Goal: Task Accomplishment & Management: Manage account settings

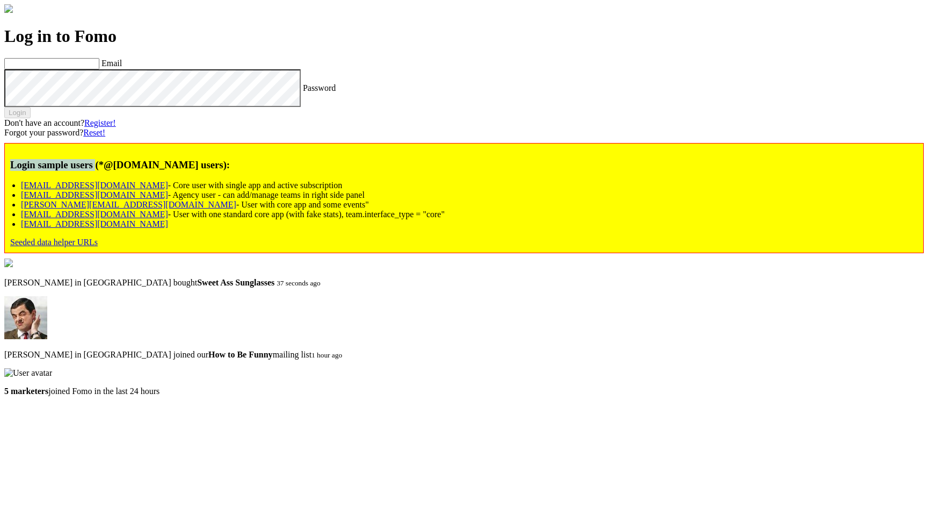
drag, startPoint x: 93, startPoint y: 346, endPoint x: 176, endPoint y: 345, distance: 82.7
click at [176, 253] on div "Login sample users (*@[DOMAIN_NAME] users): [EMAIL_ADDRESS][DOMAIN_NAME] - Core…" at bounding box center [464, 198] width 920 height 110
copy h3 "Login sample users"
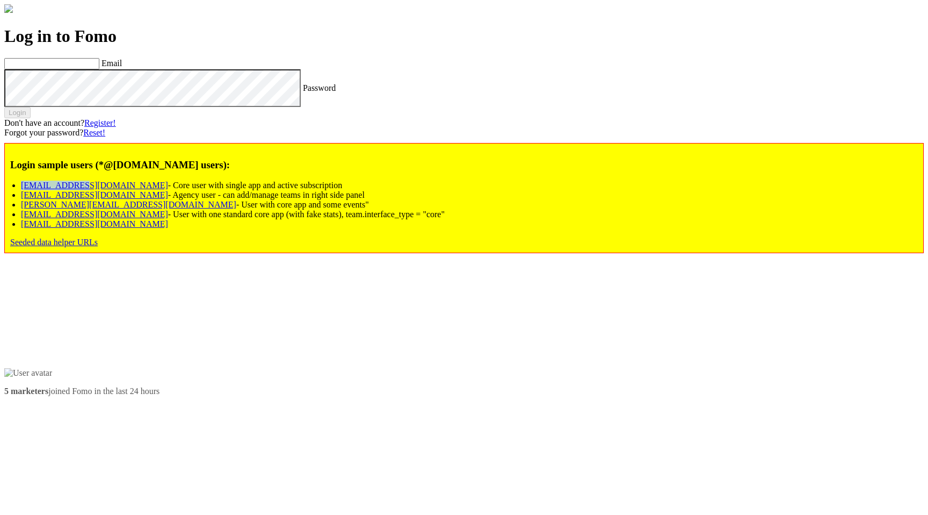
drag, startPoint x: 163, startPoint y: 370, endPoint x: 101, endPoint y: 370, distance: 62.3
click at [101, 190] on li "[EMAIL_ADDRESS][DOMAIN_NAME] - Core user with single app and active subscription" at bounding box center [469, 185] width 897 height 10
copy link "[EMAIL_ADDRESS][DOMAIN_NAME]"
click at [122, 68] on label "Email" at bounding box center [112, 63] width 20 height 9
click at [99, 69] on input "Email" at bounding box center [51, 63] width 95 height 11
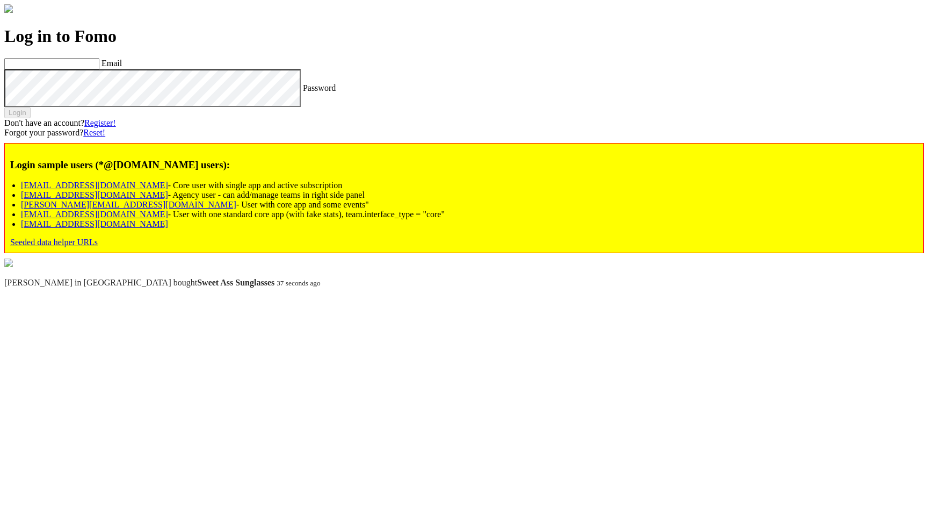
paste input "[EMAIL_ADDRESS][DOMAIN_NAME]"
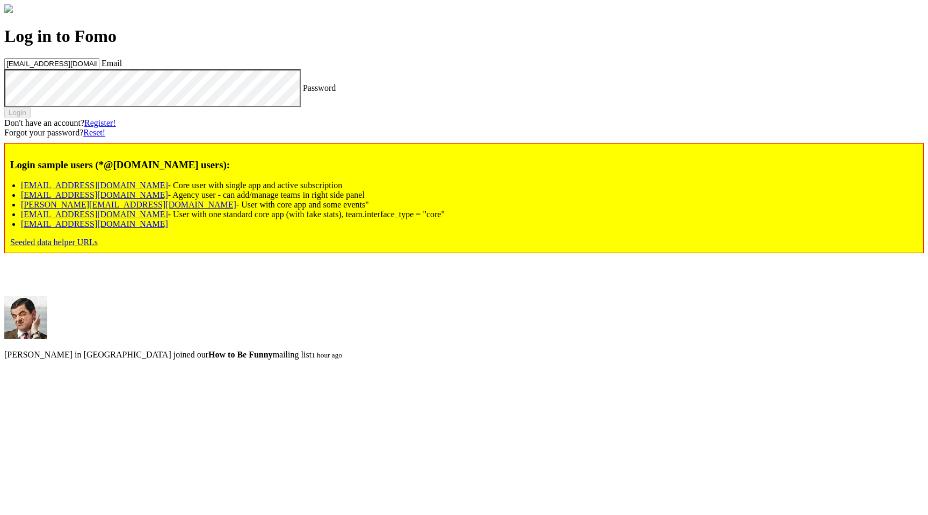
type input "[EMAIL_ADDRESS][DOMAIN_NAME]"
click at [303, 92] on label "Password" at bounding box center [319, 87] width 33 height 9
click at [31, 118] on button "Login" at bounding box center [17, 112] width 26 height 11
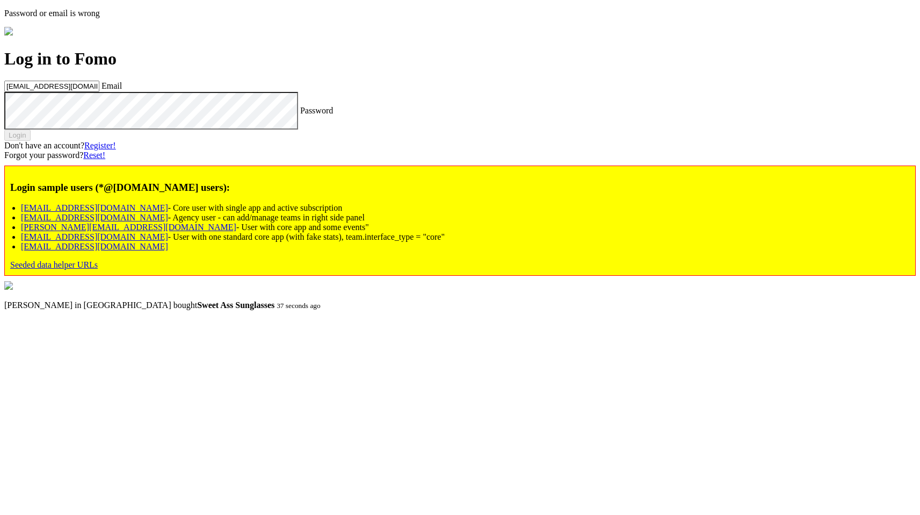
scroll to position [24, 0]
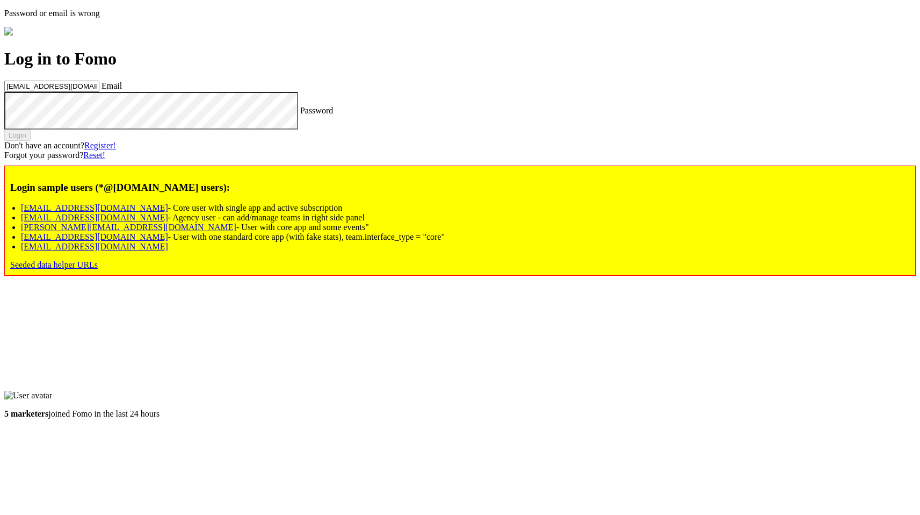
click at [99, 92] on input "[EMAIL_ADDRESS][DOMAIN_NAME]" at bounding box center [51, 86] width 95 height 11
click at [300, 114] on label "Password" at bounding box center [316, 109] width 33 height 9
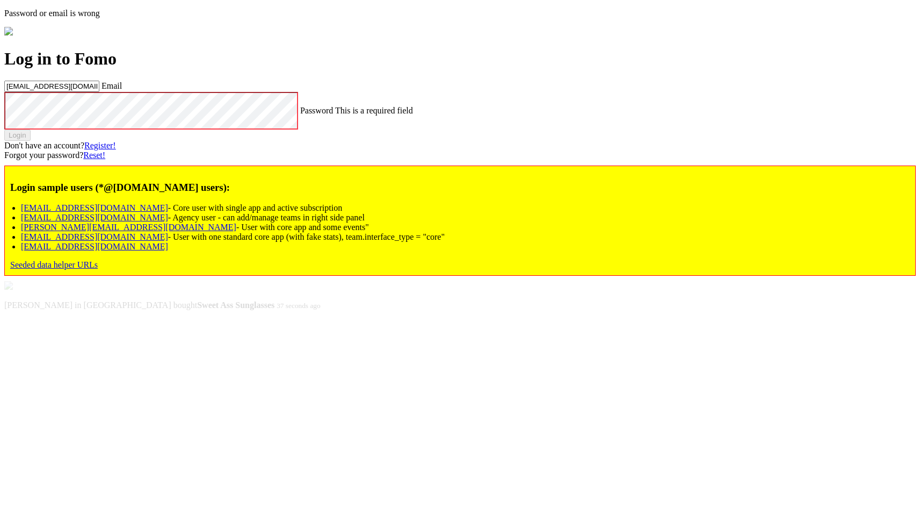
click at [300, 114] on label "Password" at bounding box center [316, 109] width 33 height 9
click at [122, 90] on label "Email" at bounding box center [112, 85] width 20 height 9
click at [99, 92] on input "[EMAIL_ADDRESS][DOMAIN_NAME]" at bounding box center [51, 86] width 95 height 11
drag, startPoint x: 175, startPoint y: 98, endPoint x: 60, endPoint y: 95, distance: 115.5
click at [60, 95] on div "Log in to Fomo user@fomo.com Email Password This is a required field Login Don'…" at bounding box center [460, 162] width 912 height 227
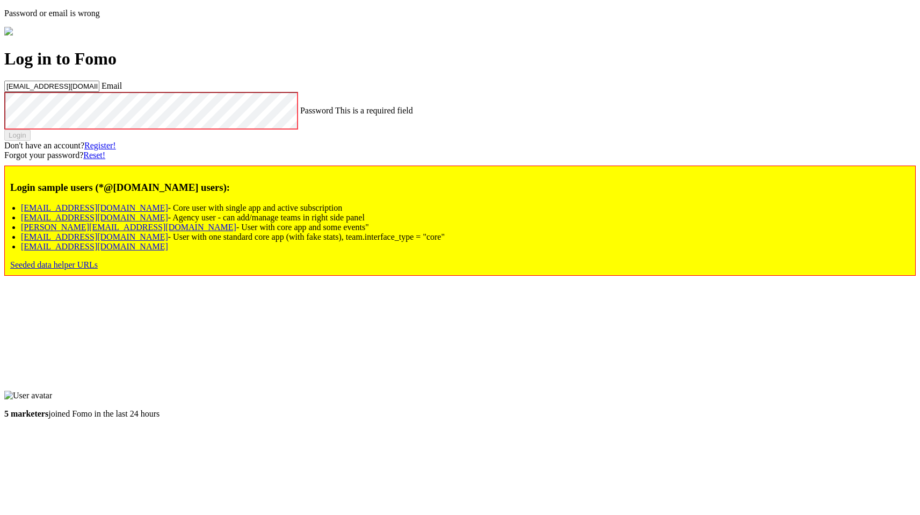
click at [300, 114] on label "Password" at bounding box center [316, 109] width 33 height 9
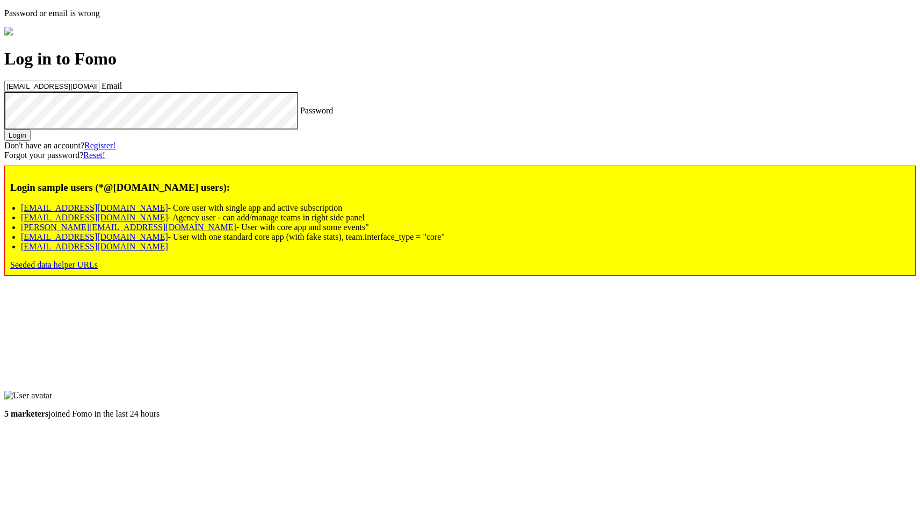
click at [31, 141] on button "Login" at bounding box center [17, 134] width 26 height 11
click at [300, 114] on label "Password" at bounding box center [316, 109] width 33 height 9
click at [31, 141] on button "Login" at bounding box center [17, 134] width 26 height 11
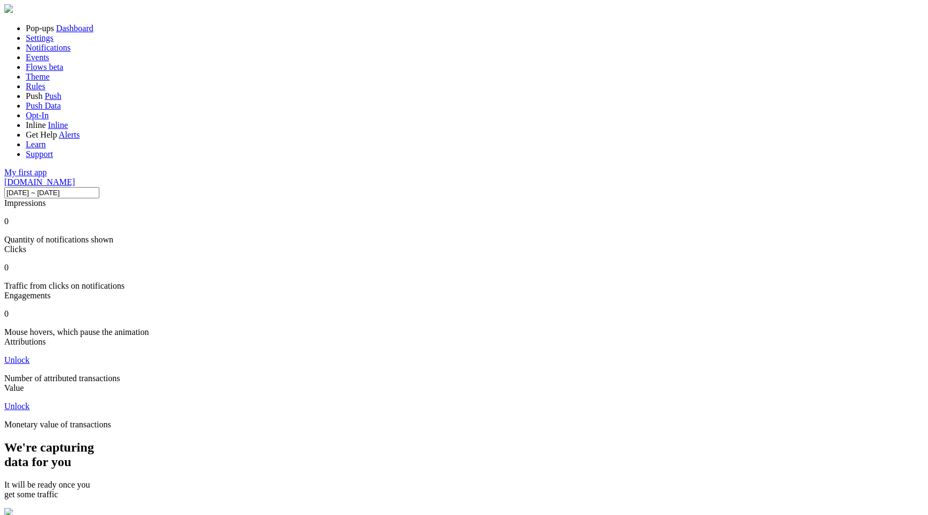
click at [31, 42] on link "Settings" at bounding box center [40, 37] width 28 height 9
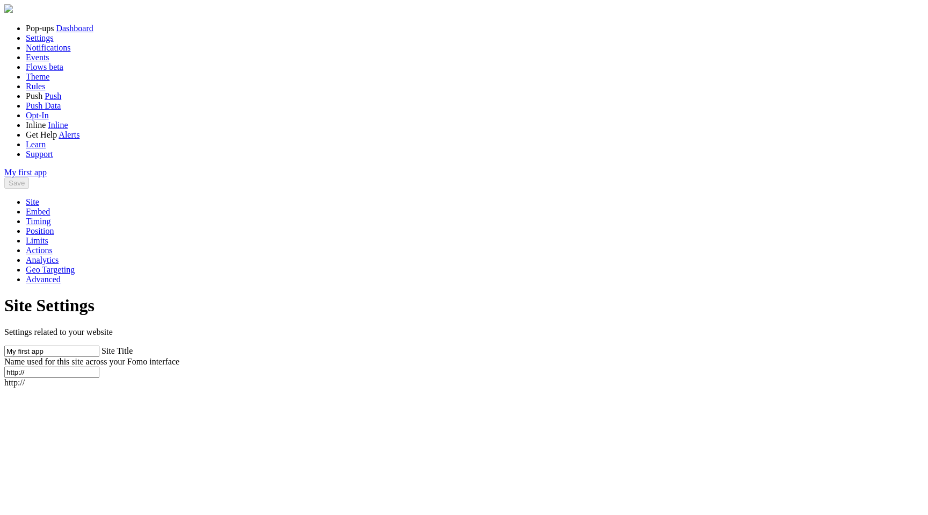
click at [47, 62] on span "Events" at bounding box center [38, 57] width 24 height 9
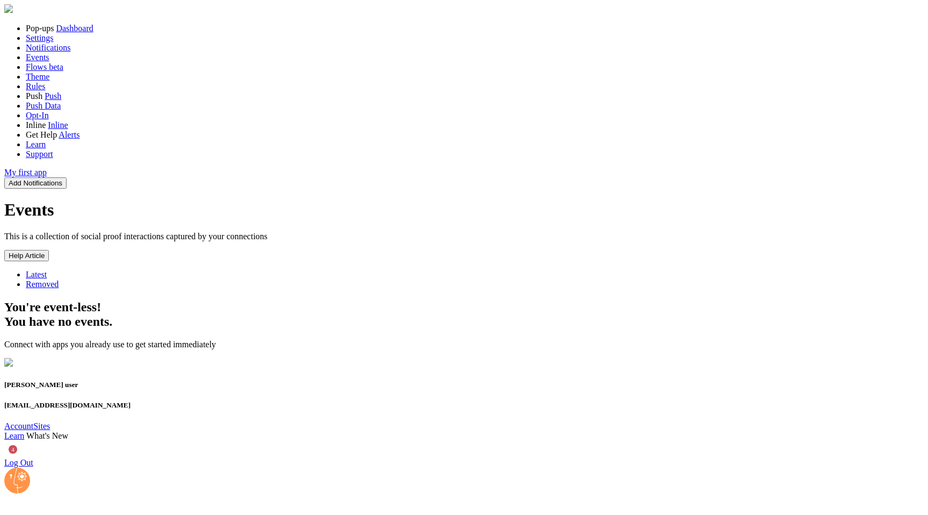
click at [40, 71] on span "Flows" at bounding box center [36, 66] width 21 height 9
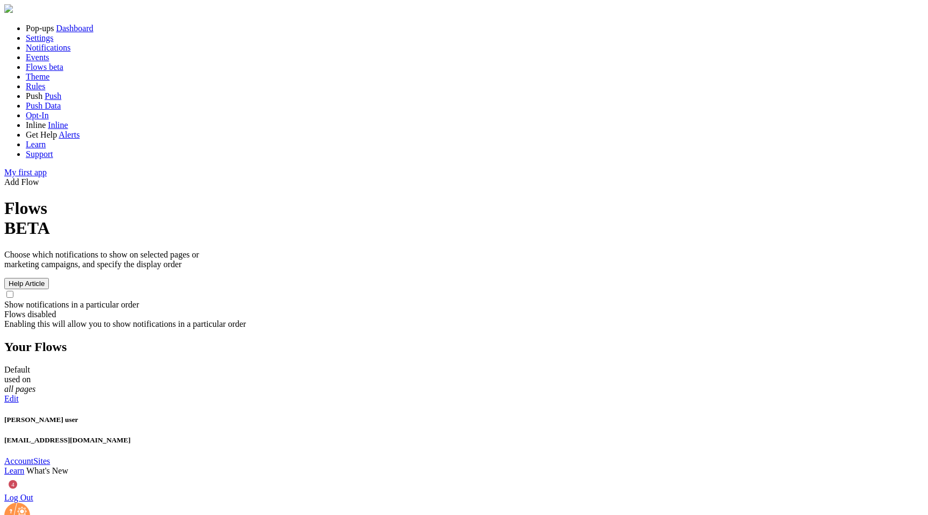
click at [43, 81] on link "Theme" at bounding box center [38, 76] width 24 height 9
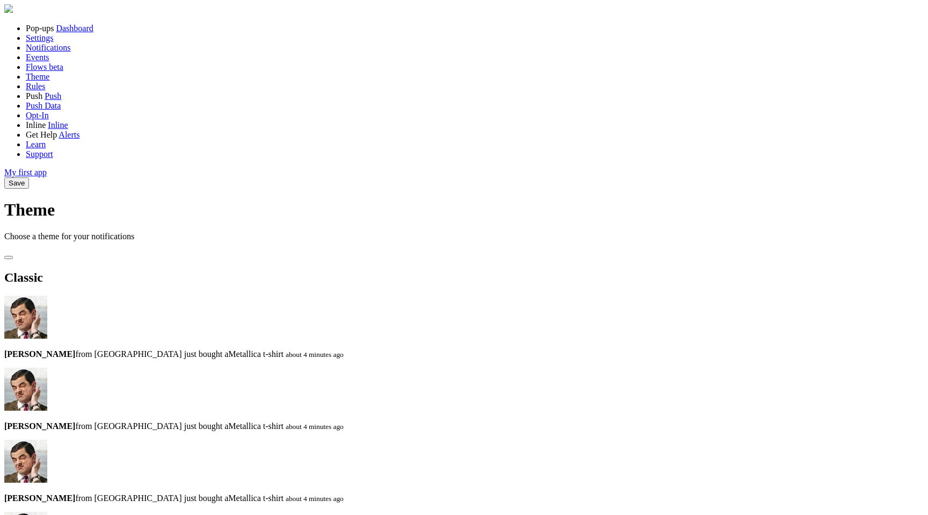
click at [45, 91] on link "Rules" at bounding box center [35, 86] width 19 height 9
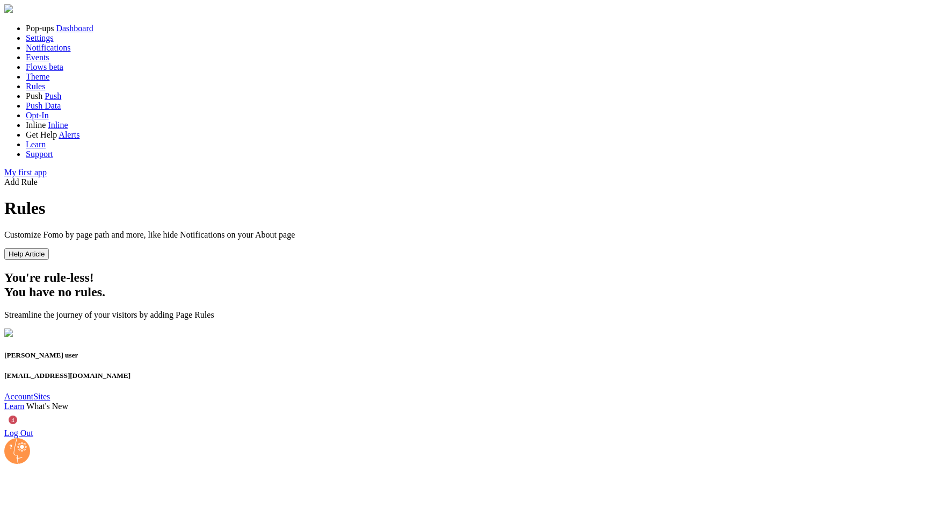
click at [28, 71] on link "Flows beta" at bounding box center [45, 66] width 38 height 9
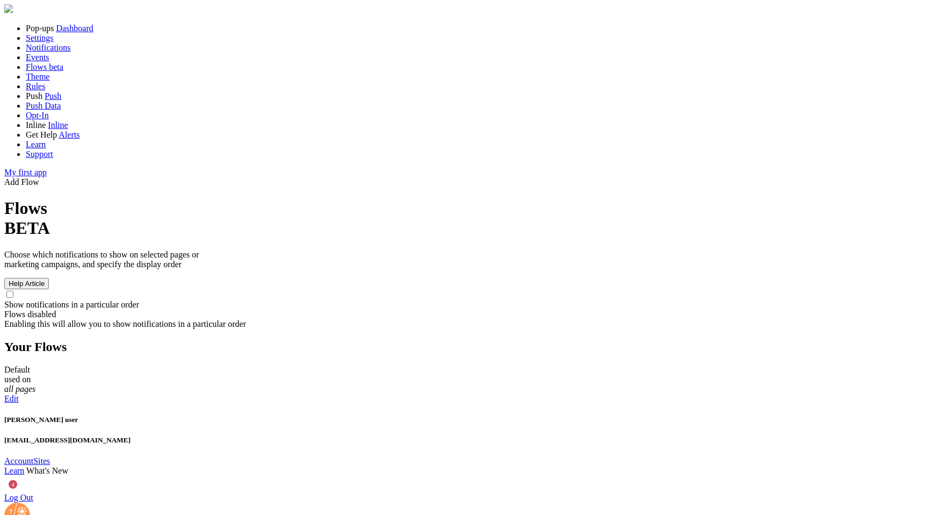
click at [53, 158] on link "Support" at bounding box center [39, 153] width 27 height 9
click at [46, 149] on link "Learn" at bounding box center [36, 144] width 20 height 9
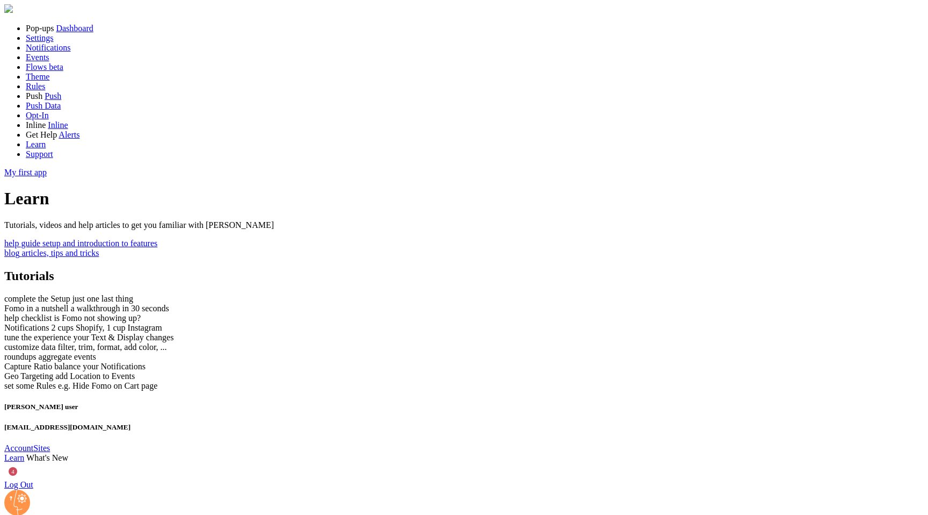
click at [57, 139] on span "Get Help" at bounding box center [41, 134] width 31 height 9
click at [63, 139] on link "Alerts" at bounding box center [69, 134] width 21 height 9
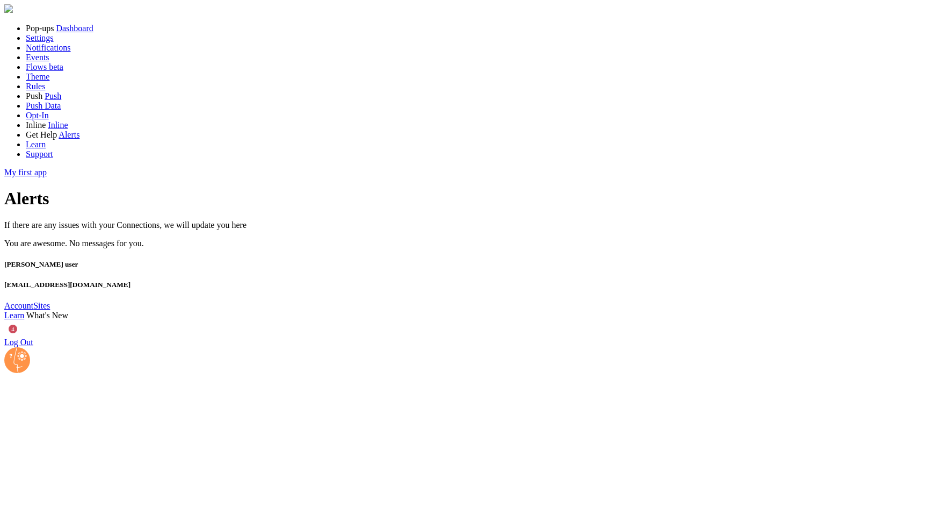
click at [92, 33] on link "Dashboard" at bounding box center [74, 28] width 37 height 9
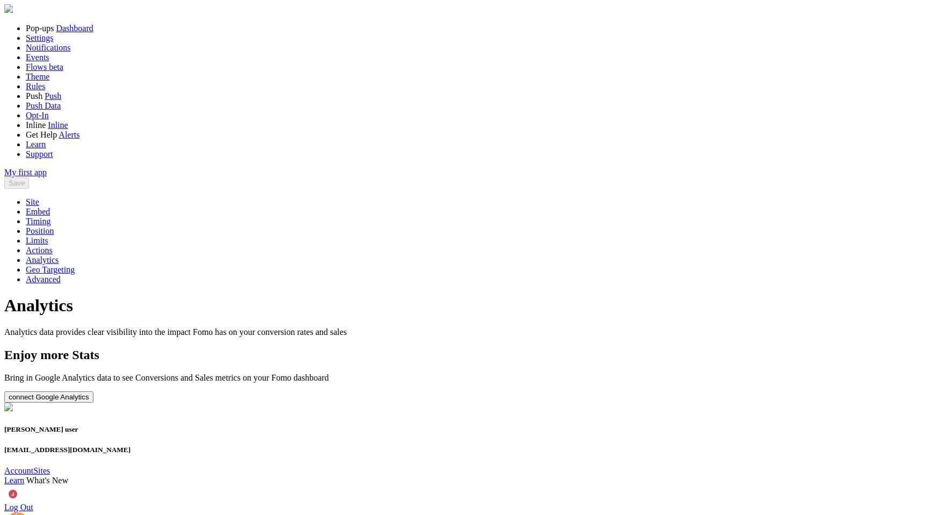
click at [39, 197] on link "Site" at bounding box center [32, 201] width 13 height 9
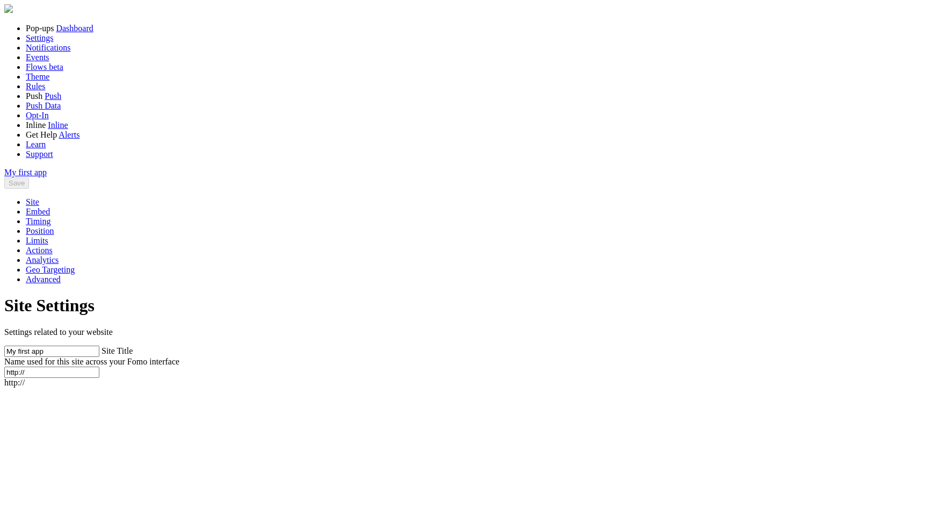
click at [50, 207] on link "Embed" at bounding box center [38, 211] width 24 height 9
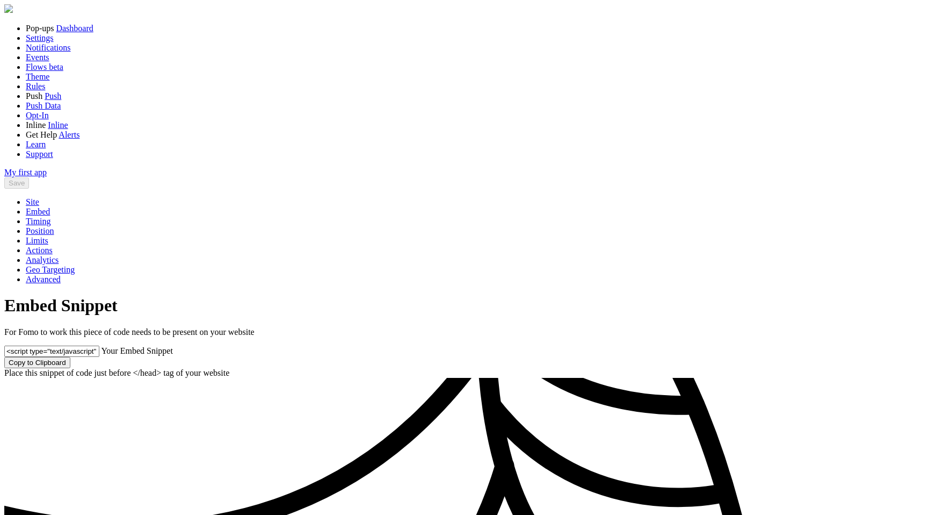
click at [51, 216] on link "Timing" at bounding box center [38, 220] width 25 height 9
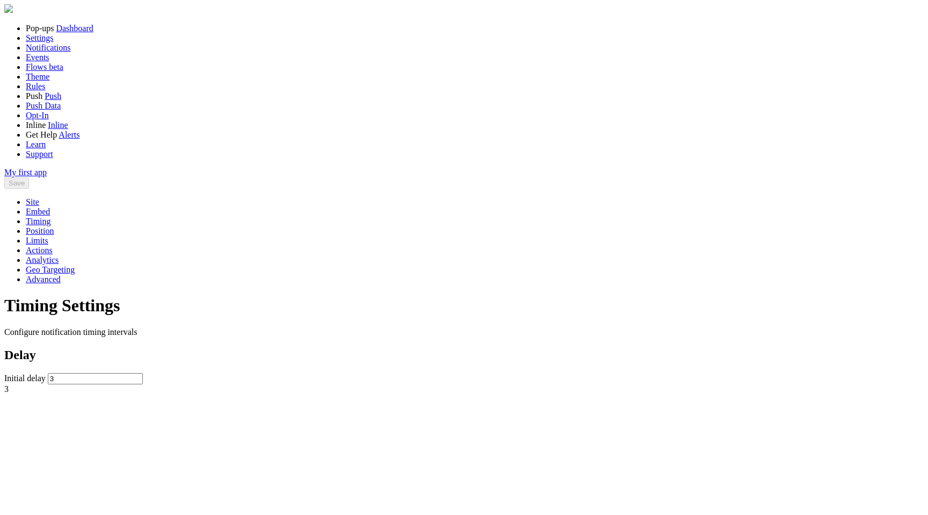
click at [54, 226] on link "Position" at bounding box center [40, 230] width 28 height 9
click at [39, 197] on link "Site" at bounding box center [32, 201] width 13 height 9
drag, startPoint x: 407, startPoint y: 199, endPoint x: 324, endPoint y: 198, distance: 82.7
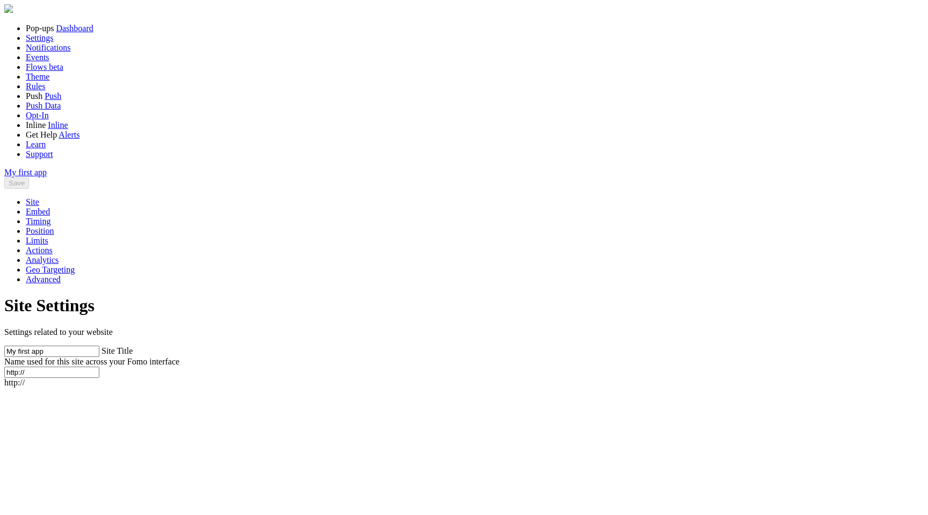
scroll to position [500, 0]
click at [50, 207] on link "Embed" at bounding box center [38, 211] width 24 height 9
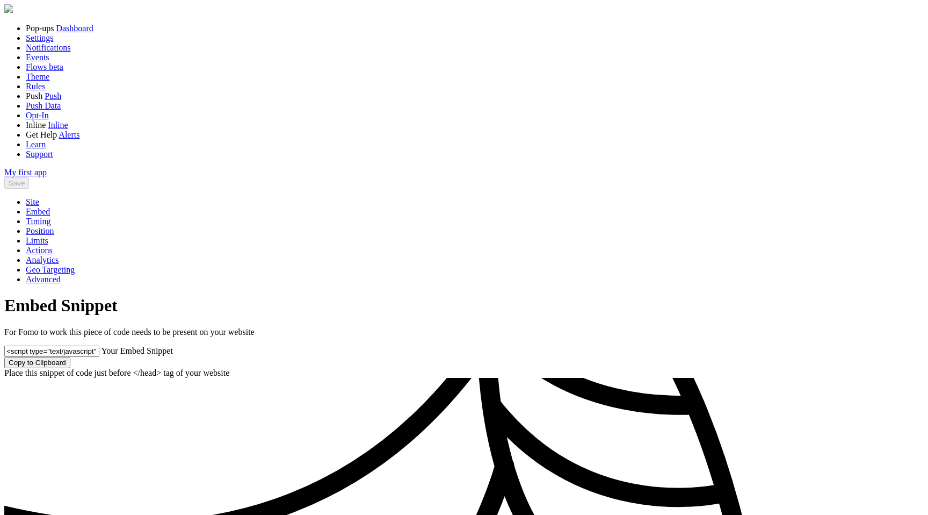
click at [51, 216] on link "Timing" at bounding box center [38, 220] width 25 height 9
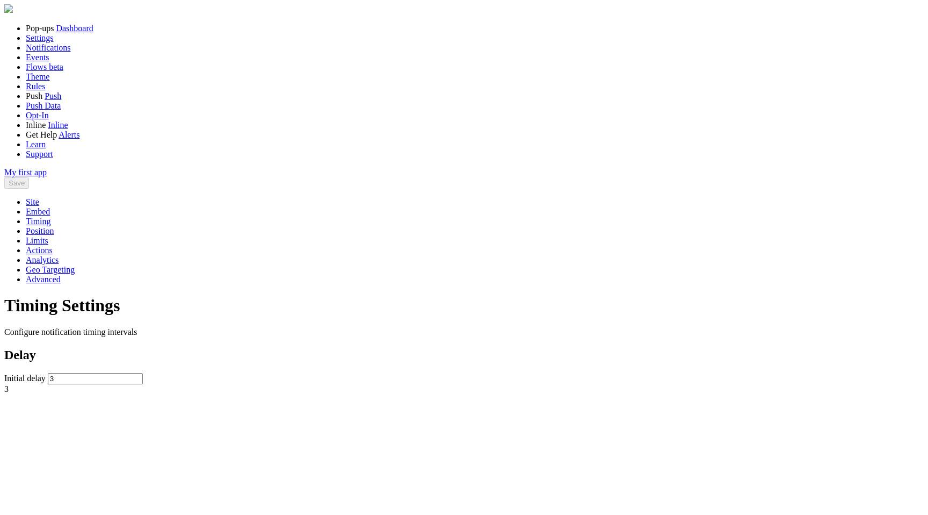
scroll to position [119, 0]
click at [54, 226] on link "Position" at bounding box center [40, 230] width 28 height 9
click at [48, 236] on span "Limits" at bounding box center [37, 240] width 23 height 9
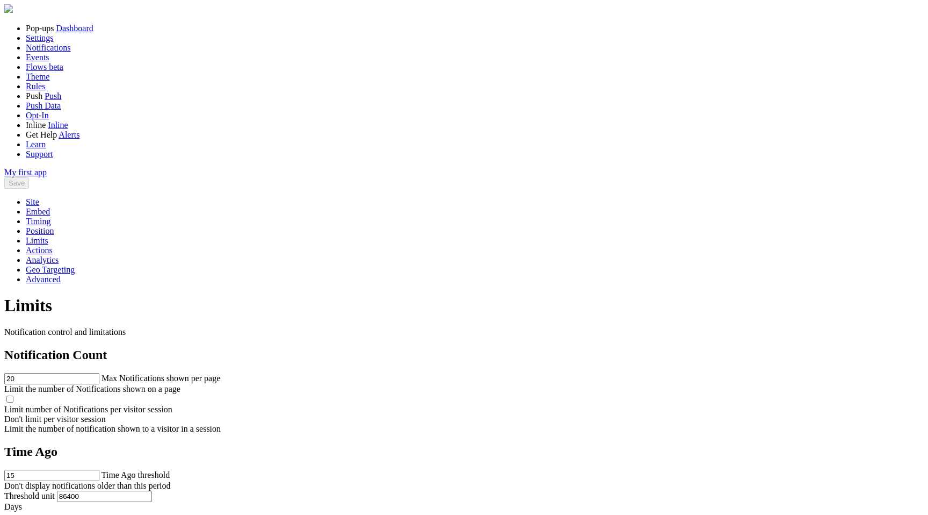
scroll to position [182, 0]
click at [53, 245] on link "Actions" at bounding box center [39, 249] width 27 height 9
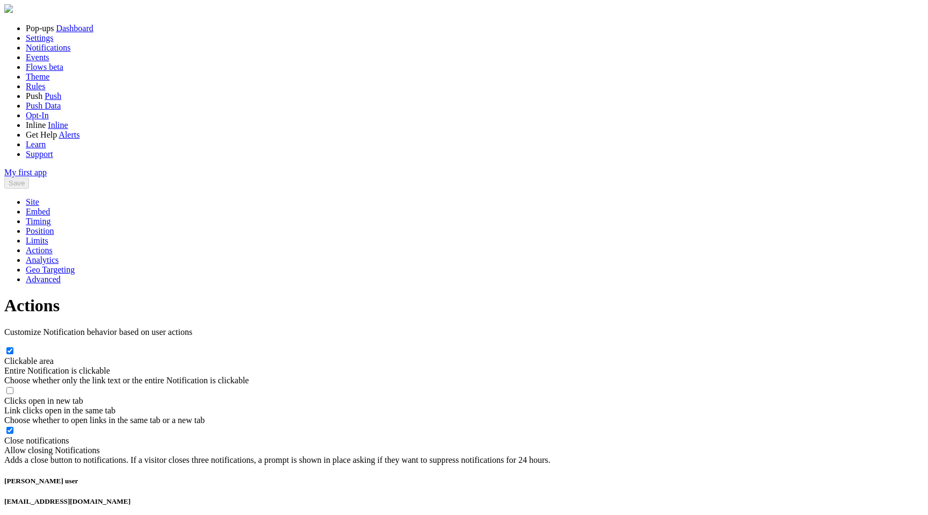
click at [59, 255] on span "Analytics" at bounding box center [42, 259] width 33 height 9
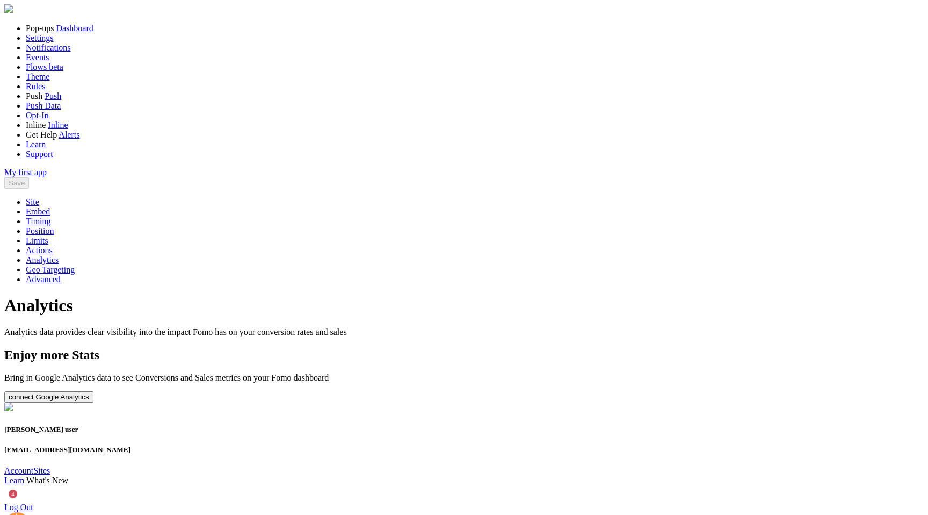
click at [75, 265] on span "Geo Targeting" at bounding box center [50, 269] width 49 height 9
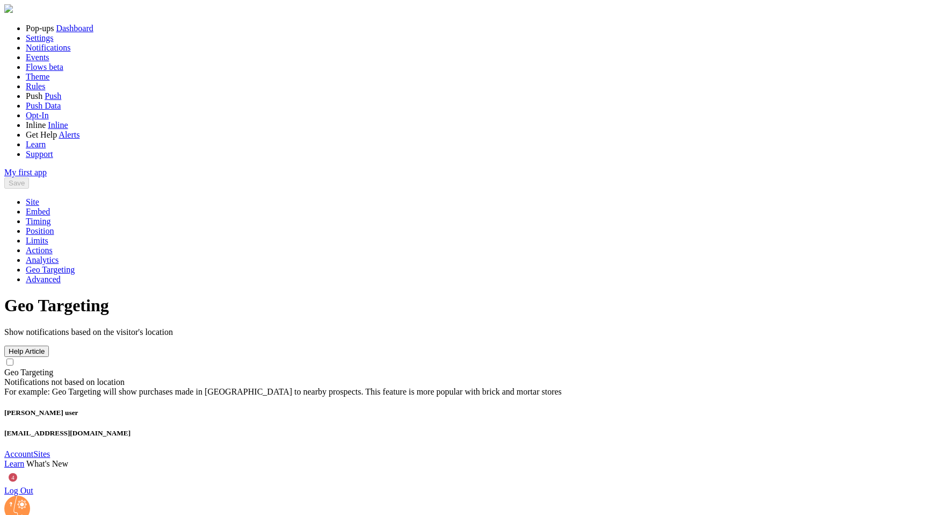
click at [61, 274] on link "Advanced" at bounding box center [43, 278] width 35 height 9
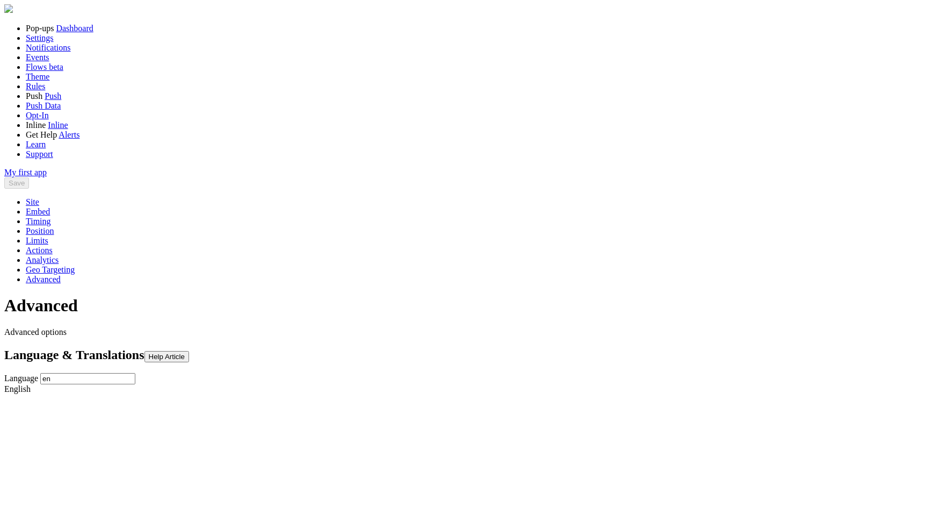
scroll to position [13, 0]
click at [47, 52] on span "Notifications" at bounding box center [48, 47] width 45 height 9
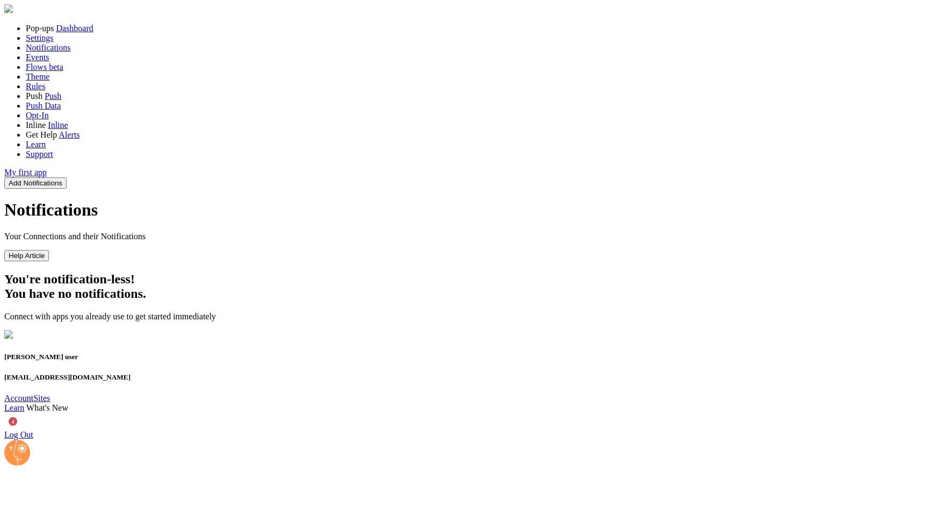
click at [48, 62] on span "Events" at bounding box center [38, 57] width 24 height 9
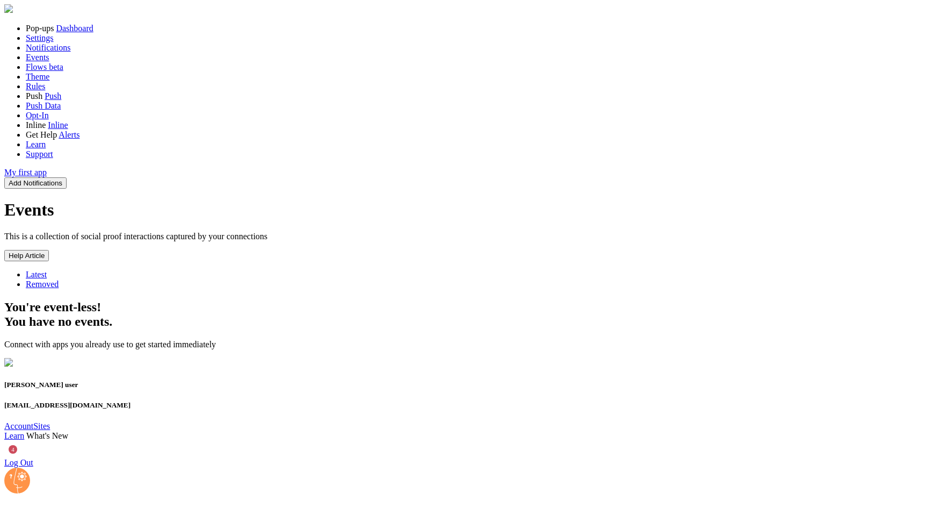
click at [42, 71] on span "Flows" at bounding box center [36, 66] width 21 height 9
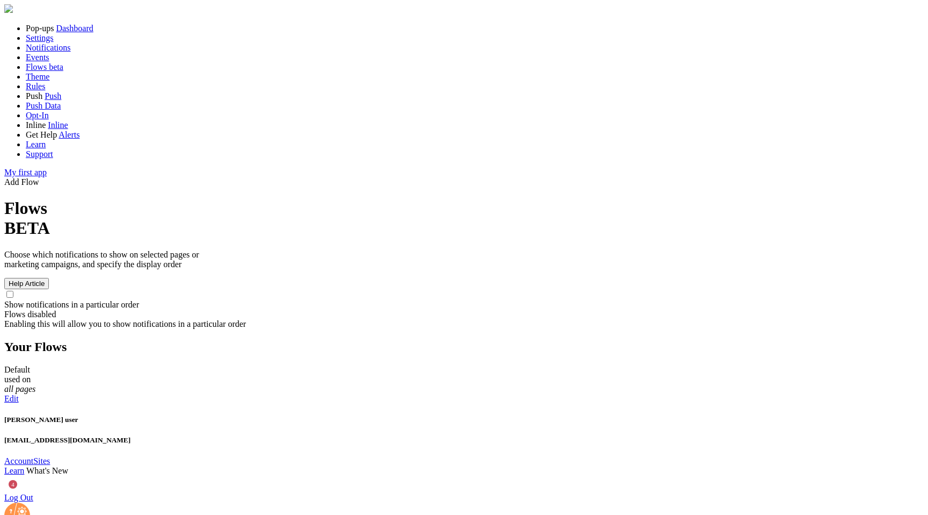
click at [19, 394] on span at bounding box center [19, 398] width 0 height 9
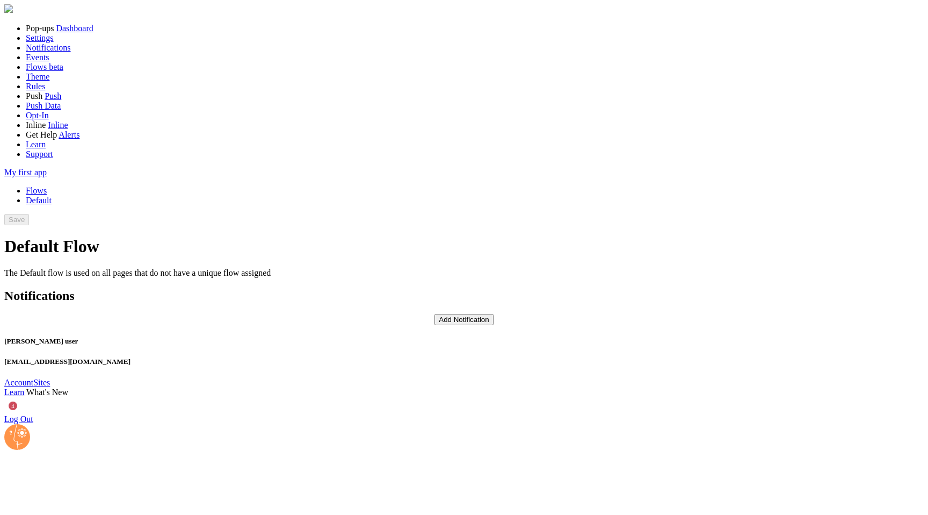
click at [435, 314] on button "Add Notification" at bounding box center [464, 319] width 59 height 11
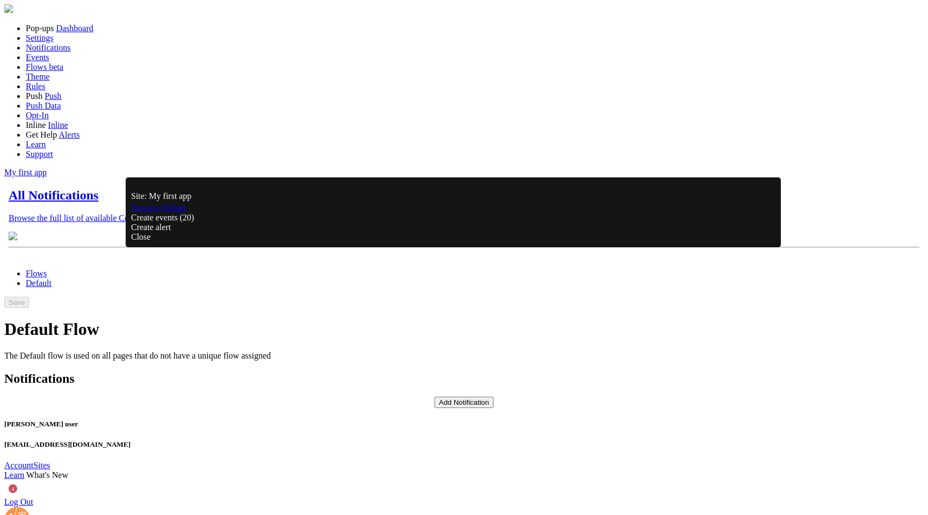
scroll to position [247, 0]
click at [152, 321] on div "Custom Roundups Aggregate popular events" at bounding box center [464, 303] width 911 height 35
click at [131, 212] on link "Preview Widget" at bounding box center [158, 207] width 55 height 9
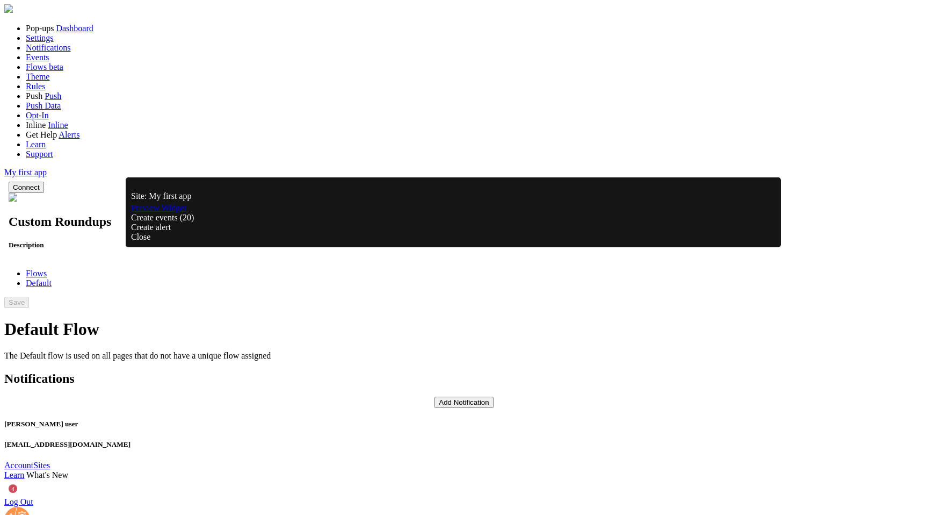
click at [650, 242] on div "Close" at bounding box center [453, 237] width 645 height 10
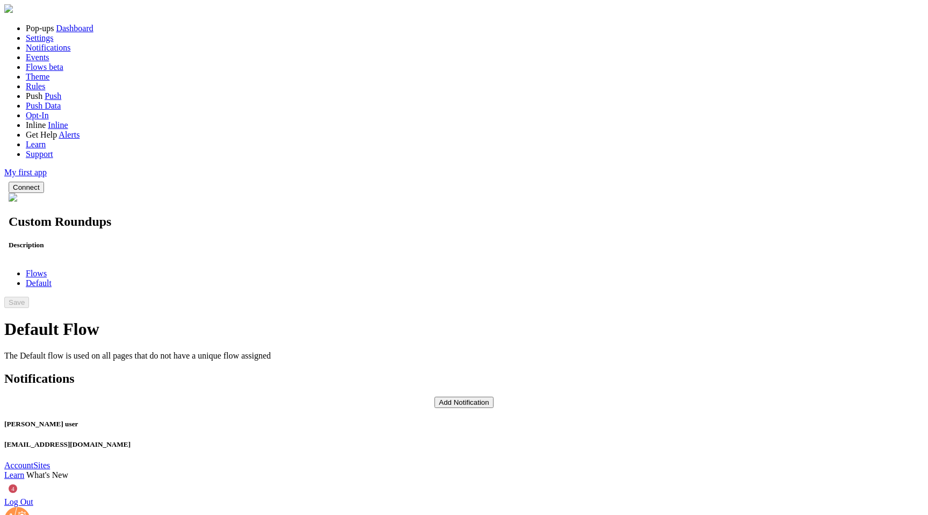
click at [4, 177] on icon at bounding box center [4, 177] width 0 height 0
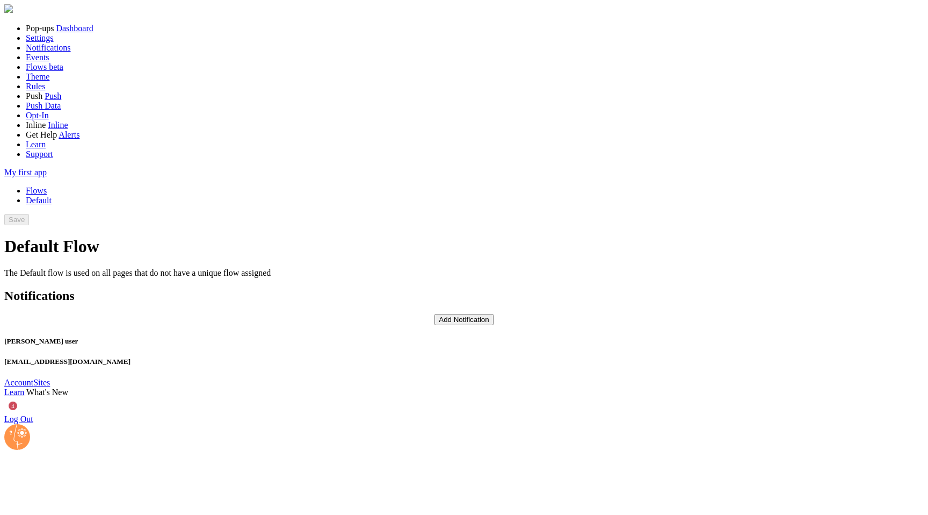
click at [41, 81] on span "Theme" at bounding box center [38, 76] width 24 height 9
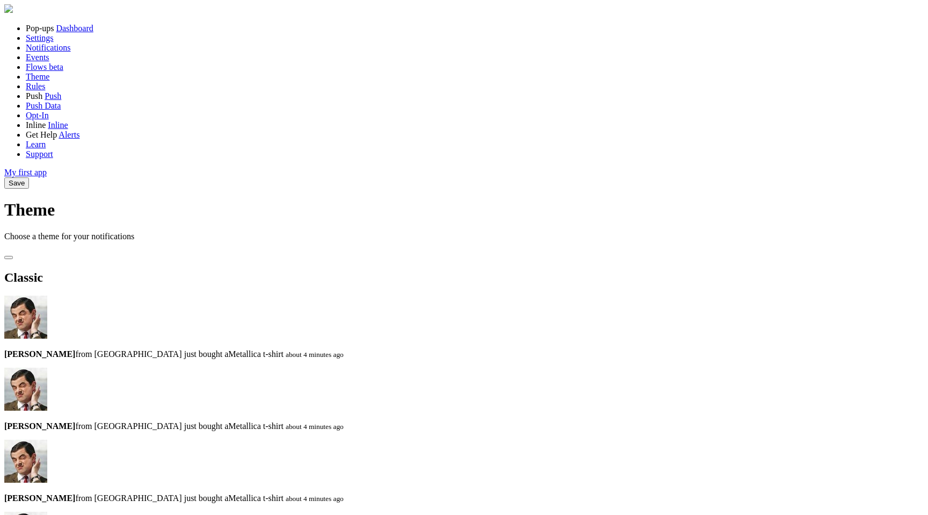
drag, startPoint x: 611, startPoint y: 370, endPoint x: 601, endPoint y: 372, distance: 10.3
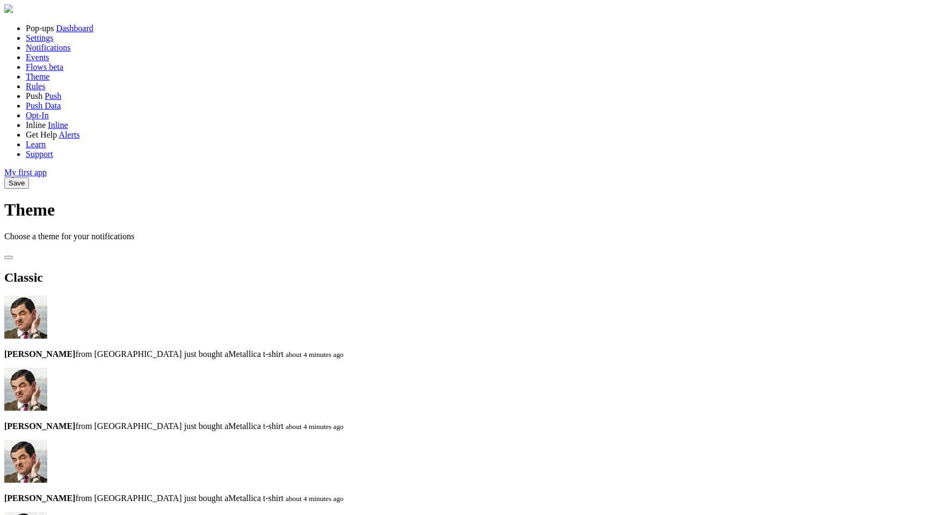
scroll to position [107, 0]
click at [45, 91] on link "Rules" at bounding box center [35, 86] width 19 height 9
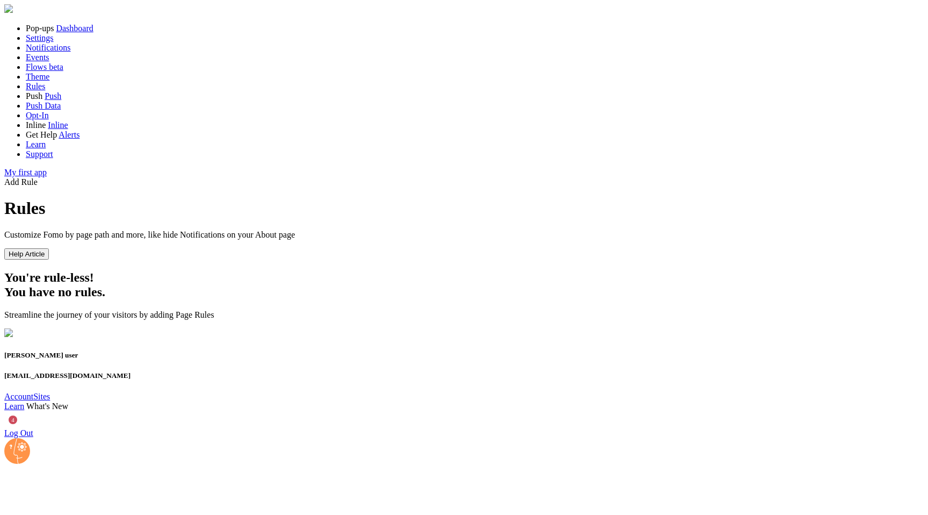
click at [48, 100] on link "Push" at bounding box center [53, 95] width 17 height 9
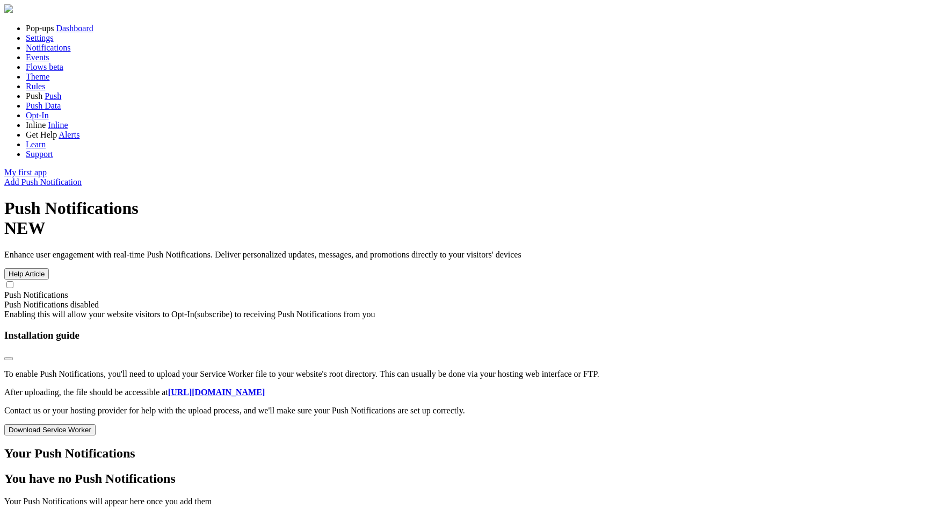
click at [61, 110] on span "Push Data" at bounding box center [43, 105] width 35 height 9
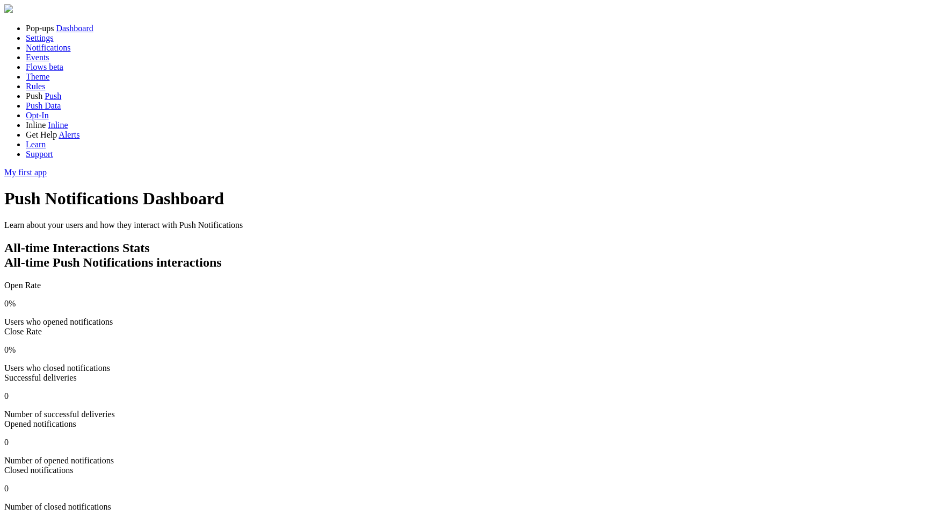
click at [49, 120] on link "Opt-In" at bounding box center [37, 115] width 23 height 9
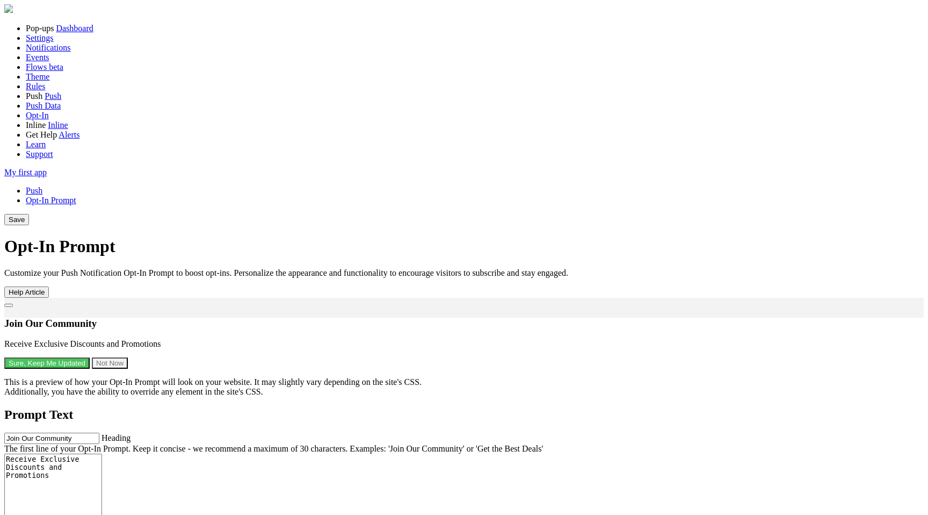
click at [62, 129] on link "Inline" at bounding box center [58, 124] width 20 height 9
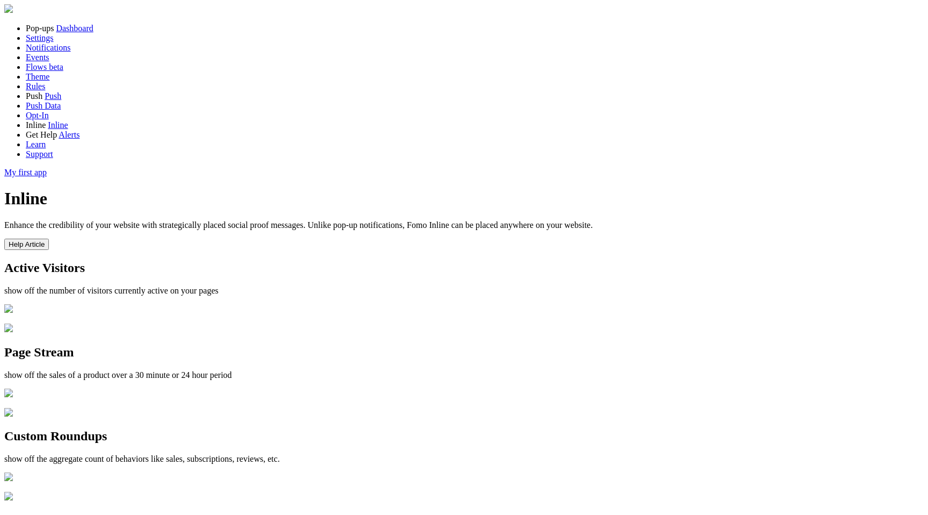
click at [66, 139] on link "Alerts" at bounding box center [69, 134] width 21 height 9
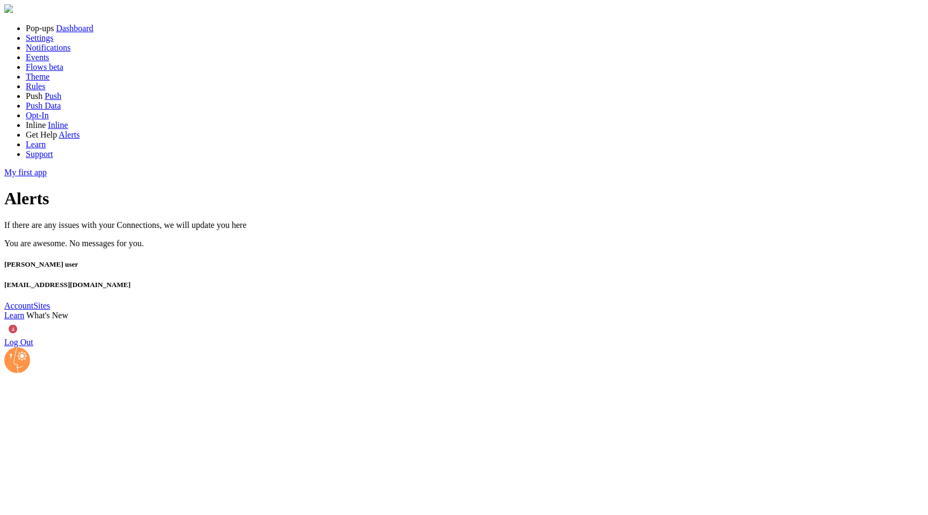
click at [46, 149] on link "Learn" at bounding box center [36, 144] width 20 height 9
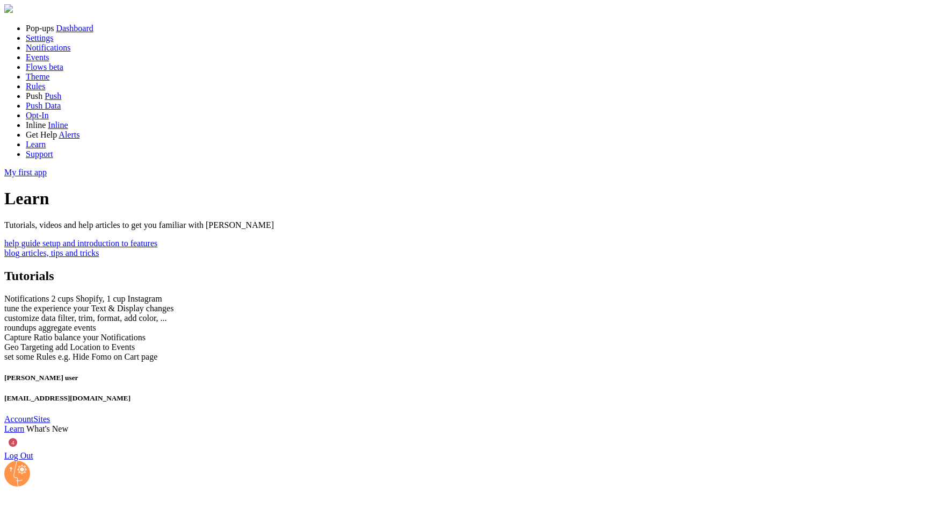
click at [53, 158] on link "Support" at bounding box center [39, 153] width 27 height 9
click at [46, 149] on span "Learn" at bounding box center [36, 144] width 20 height 9
click at [85, 494] on div at bounding box center [454, 503] width 950 height 21
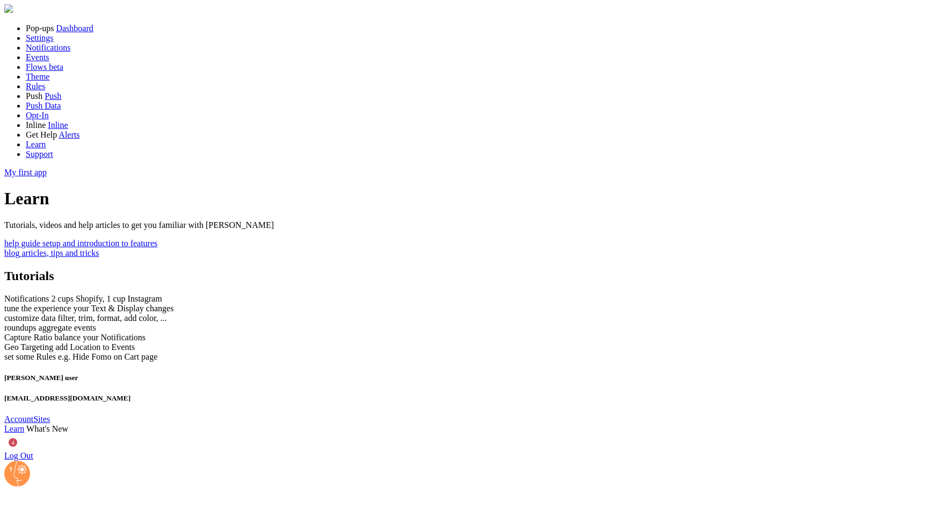
click at [103, 495] on div at bounding box center [454, 503] width 950 height 21
click at [54, 42] on link "Settings" at bounding box center [40, 37] width 28 height 9
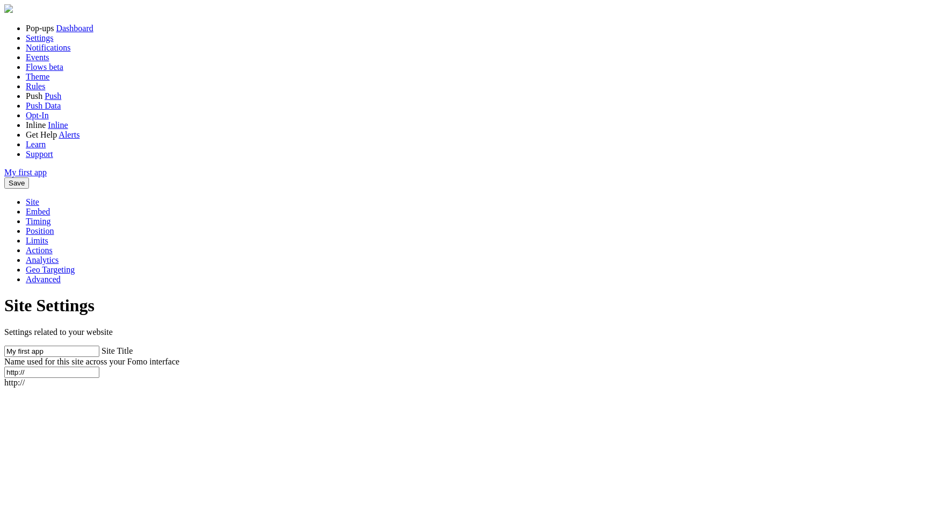
click at [80, 495] on div at bounding box center [454, 503] width 950 height 21
click at [102, 495] on div at bounding box center [454, 503] width 950 height 21
click at [104, 495] on div at bounding box center [454, 503] width 950 height 21
click at [100, 494] on div at bounding box center [454, 503] width 950 height 21
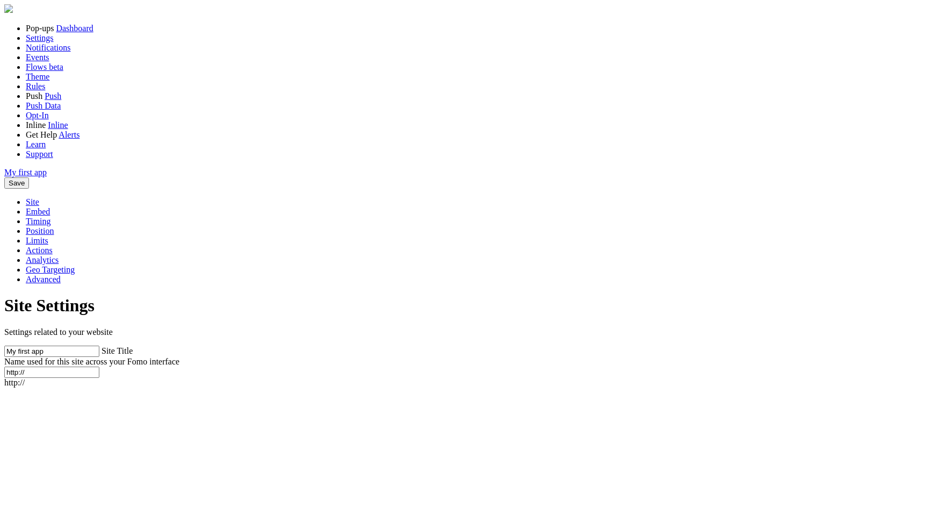
click at [50, 52] on span "Notifications" at bounding box center [48, 47] width 45 height 9
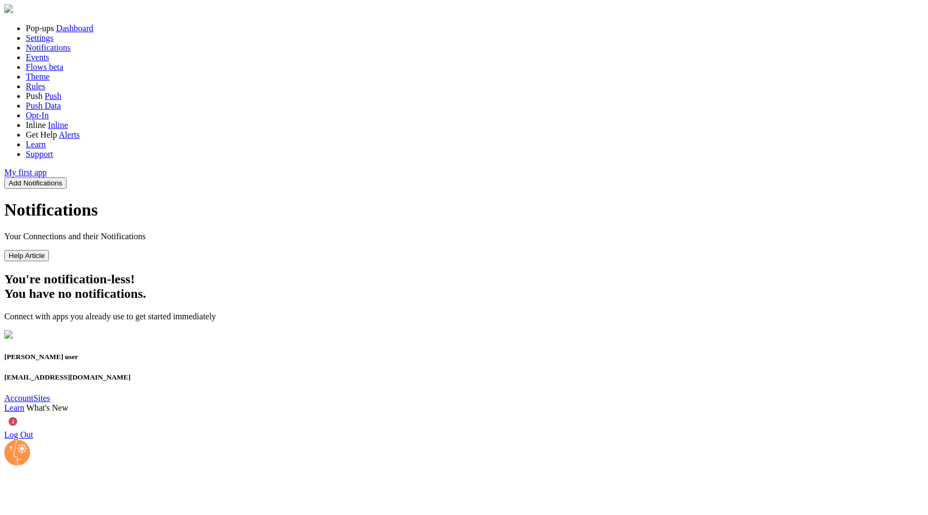
click at [108, 177] on header "Pop-ups Dashboard Settings Notifications Events Flows beta Theme Rules [GEOGRAP…" at bounding box center [464, 101] width 920 height 154
click at [103, 494] on div at bounding box center [454, 503] width 950 height 21
click at [47, 177] on span "My first app" at bounding box center [25, 172] width 42 height 9
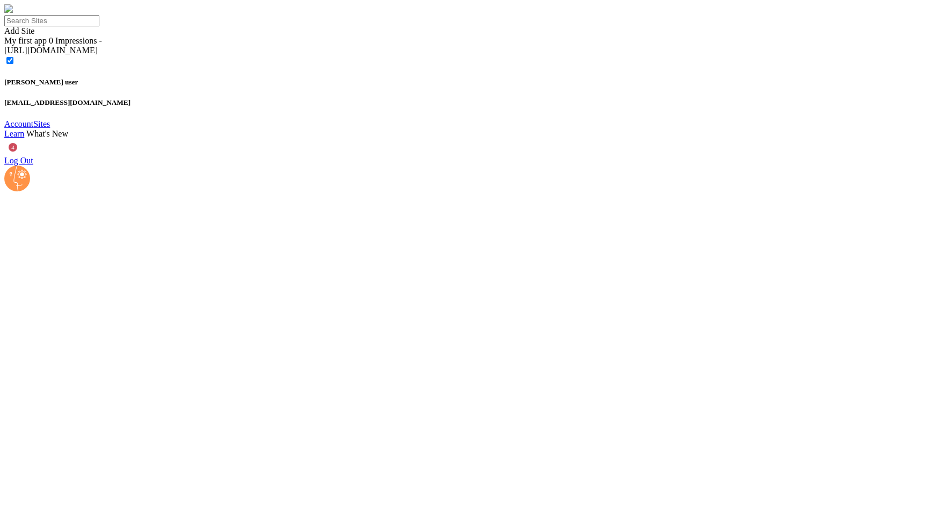
click at [481, 55] on div "[URL][DOMAIN_NAME]" at bounding box center [464, 51] width 920 height 10
click at [34, 26] on link "Add Site" at bounding box center [19, 30] width 30 height 9
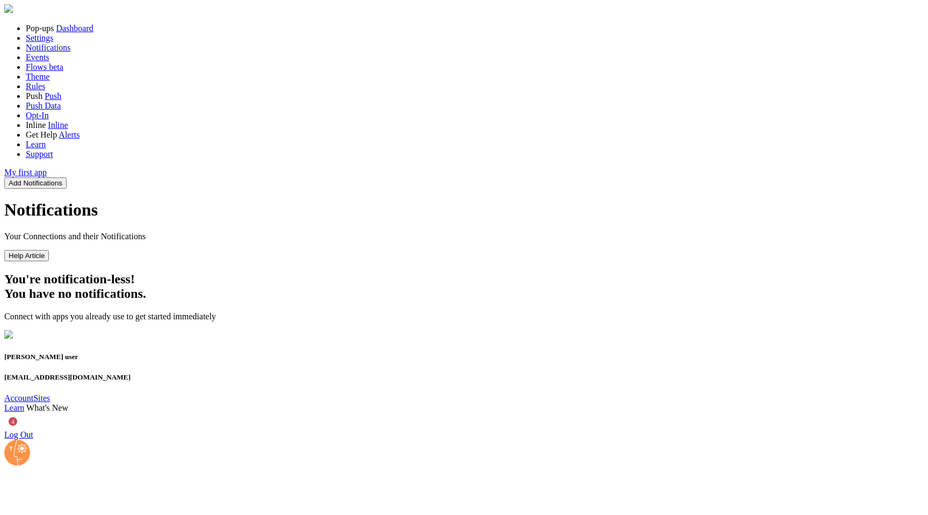
click at [49, 250] on button "Help Article" at bounding box center [26, 255] width 45 height 11
click at [67, 177] on button "Add Notifications" at bounding box center [35, 182] width 62 height 11
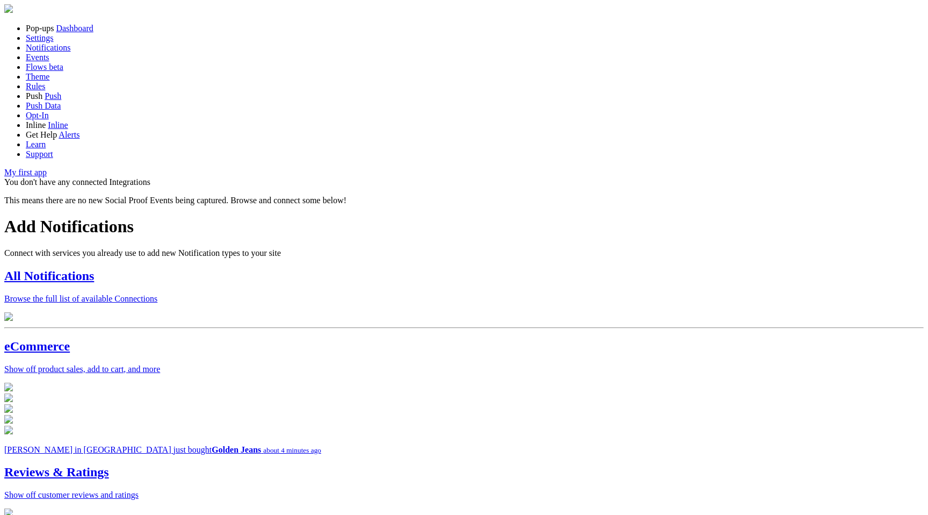
scroll to position [2, 0]
click at [134, 216] on span at bounding box center [134, 225] width 0 height 19
click at [389, 269] on div "All Notifications Browse the full list of available Connections" at bounding box center [464, 286] width 920 height 35
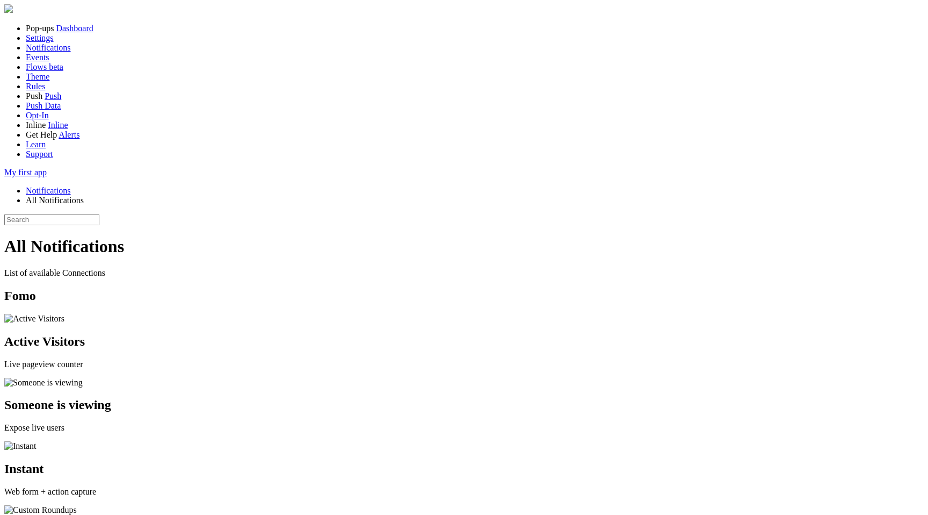
scroll to position [1676, 0]
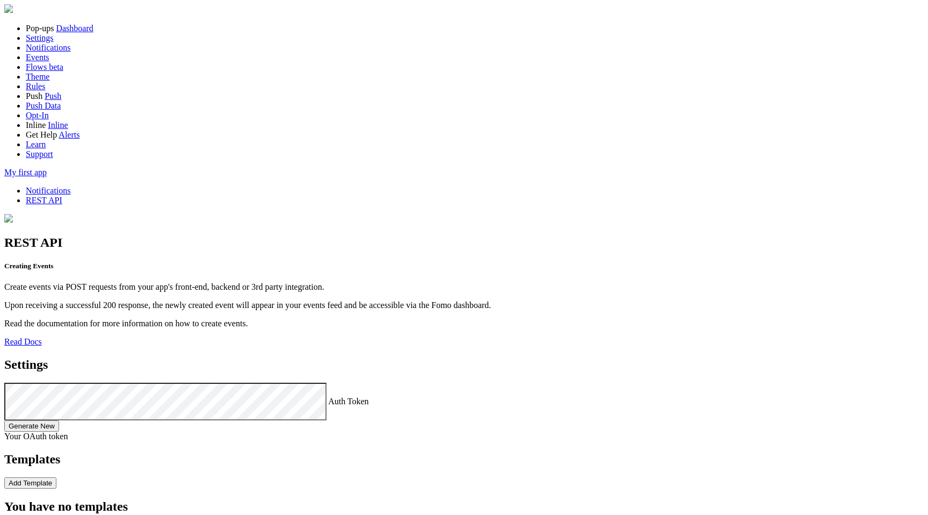
click at [559, 420] on div at bounding box center [464, 420] width 920 height 0
click at [49, 62] on link "Events" at bounding box center [38, 57] width 24 height 9
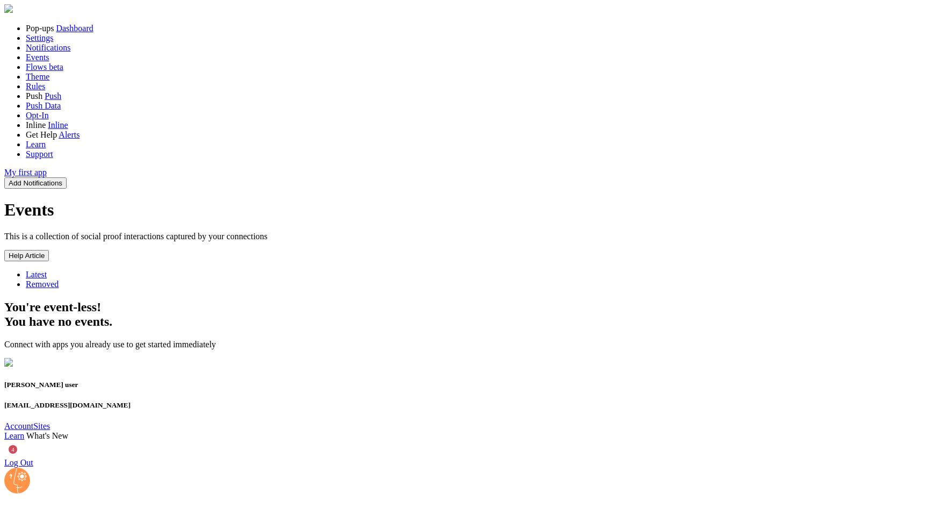
click at [49, 62] on link "Events" at bounding box center [38, 57] width 24 height 9
click at [71, 52] on span "Notifications" at bounding box center [48, 47] width 45 height 9
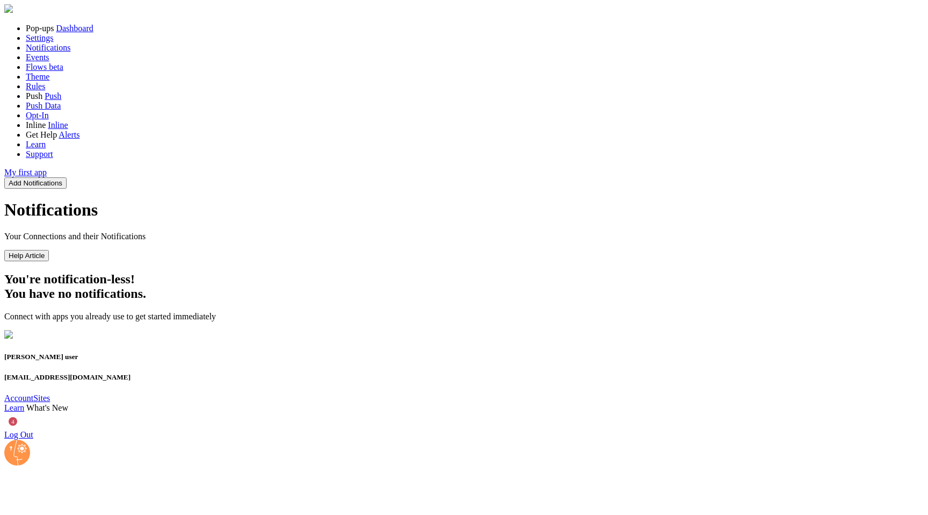
click at [54, 42] on link "Settings" at bounding box center [40, 37] width 28 height 9
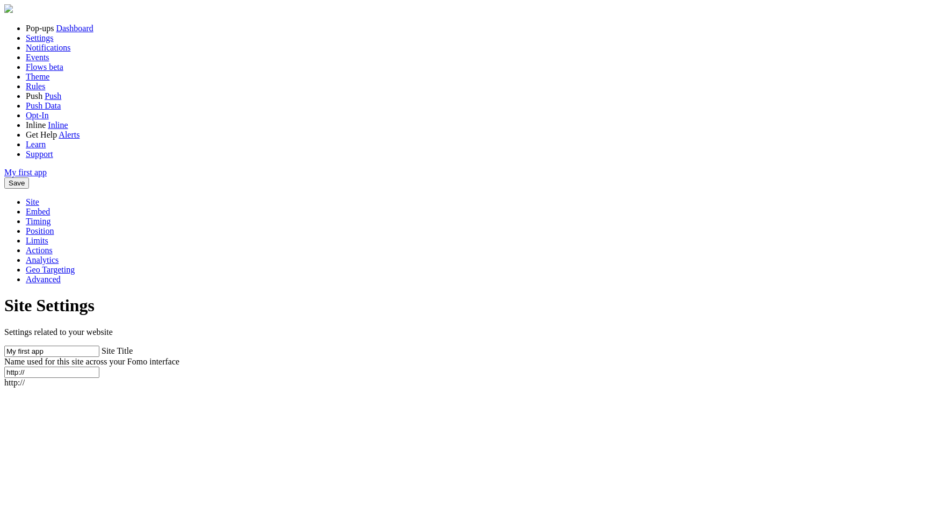
click at [71, 52] on span "Notifications" at bounding box center [48, 47] width 45 height 9
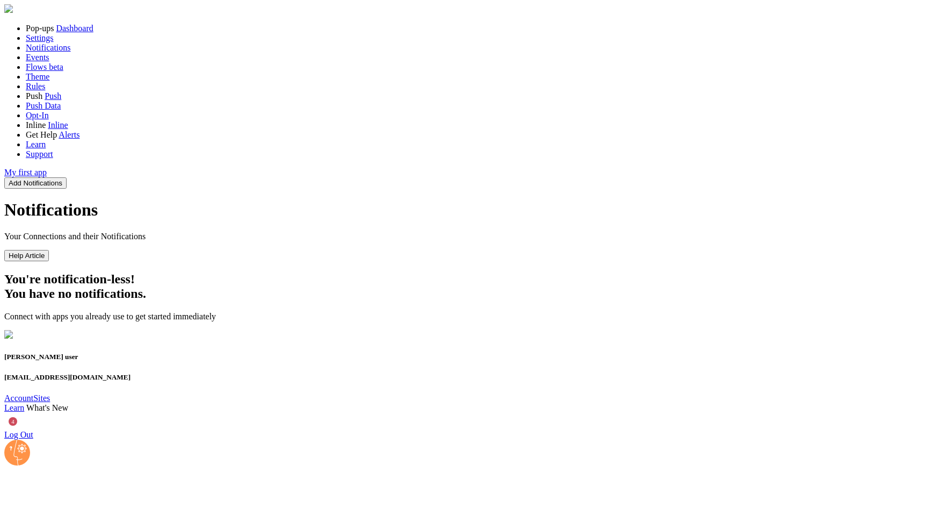
click at [856, 4] on div at bounding box center [464, 9] width 920 height 11
click at [67, 177] on button "Add Notifications" at bounding box center [35, 182] width 62 height 11
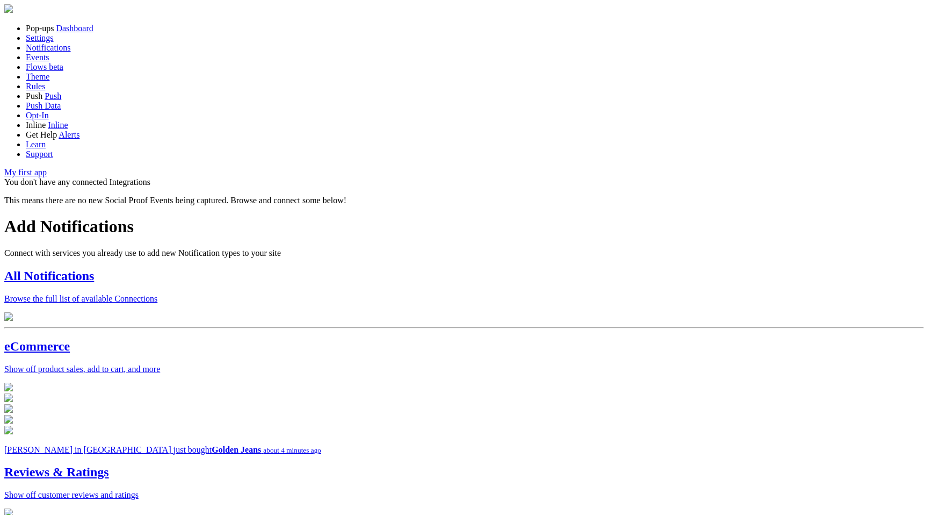
click at [303, 269] on div "All Notifications Browse the full list of available Connections" at bounding box center [464, 286] width 920 height 35
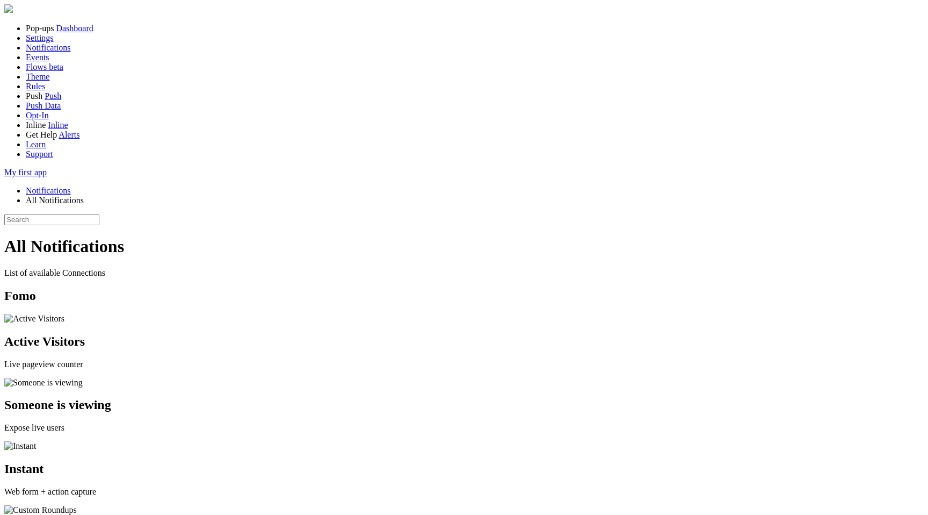
scroll to position [9, 0]
click at [297, 359] on p "Live pageview counter" at bounding box center [464, 364] width 920 height 10
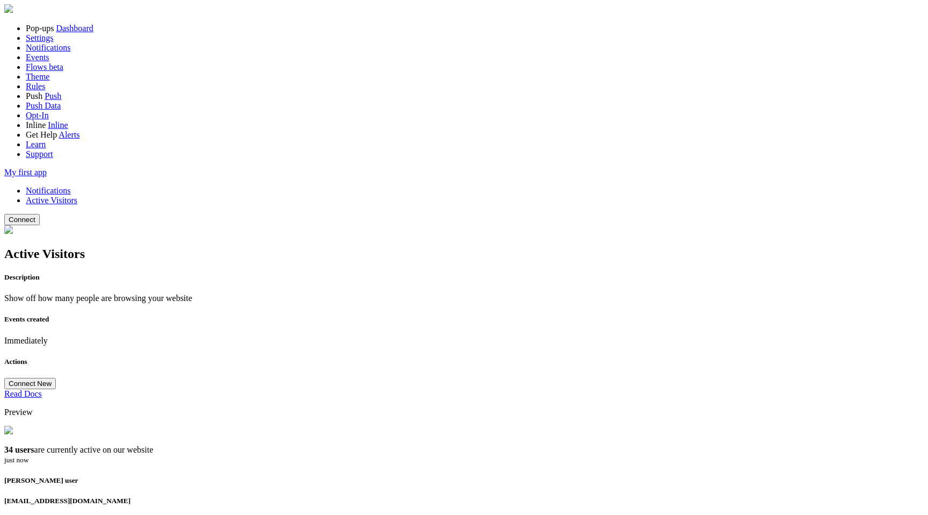
click at [561, 445] on div "34 users are currently active on our website just now" at bounding box center [464, 454] width 920 height 19
click at [56, 378] on button "Connect New" at bounding box center [30, 383] width 52 height 11
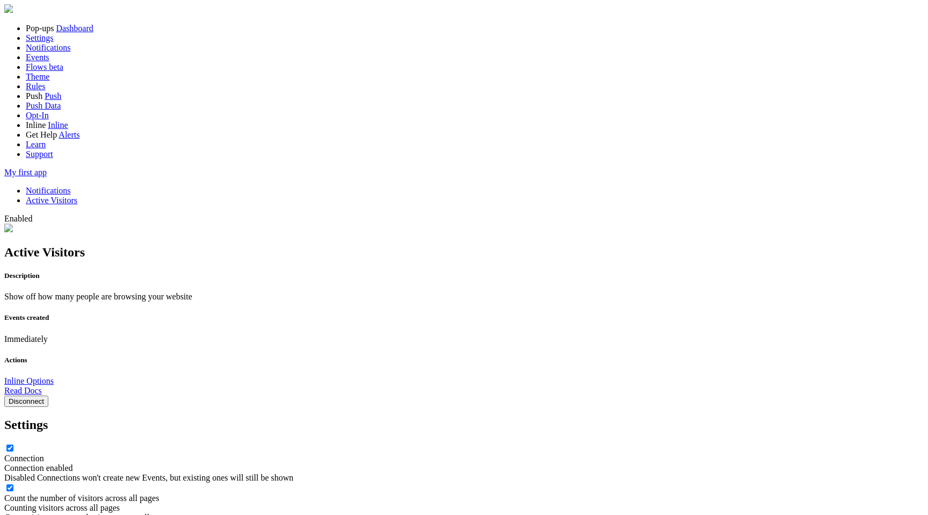
scroll to position [161, 0]
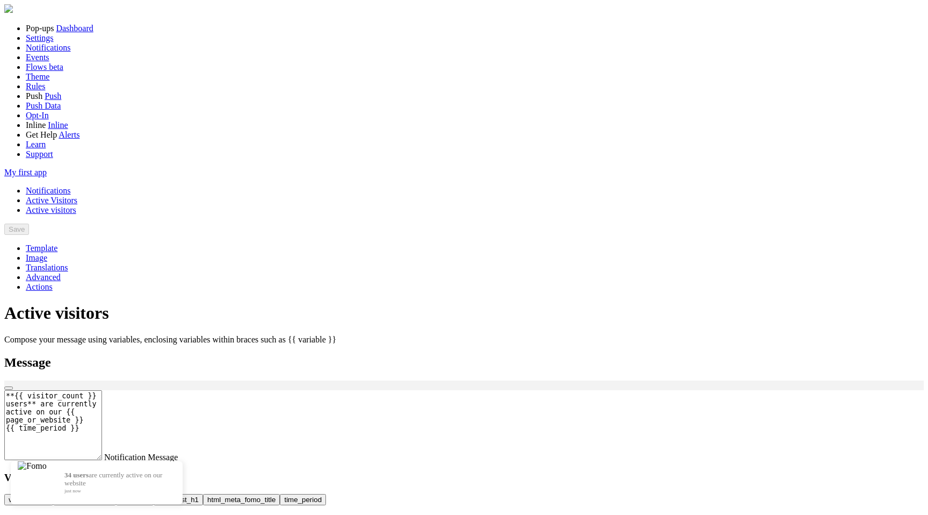
click at [849, 443] on div "34 users are currently active on our website just now **{{ visitor_count }} use…" at bounding box center [464, 521] width 920 height 282
click at [47, 253] on link "Image" at bounding box center [36, 257] width 21 height 9
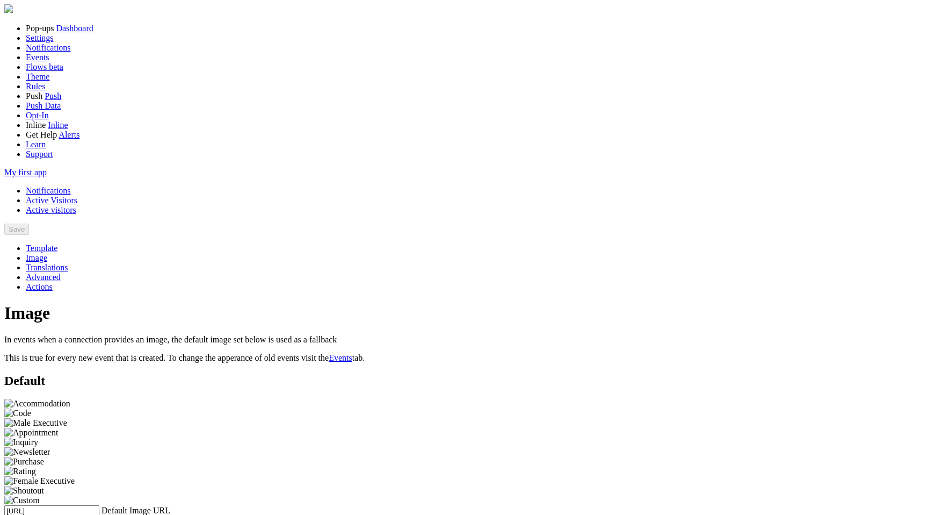
scroll to position [74, 0]
click at [57, 243] on link "Template" at bounding box center [42, 247] width 32 height 9
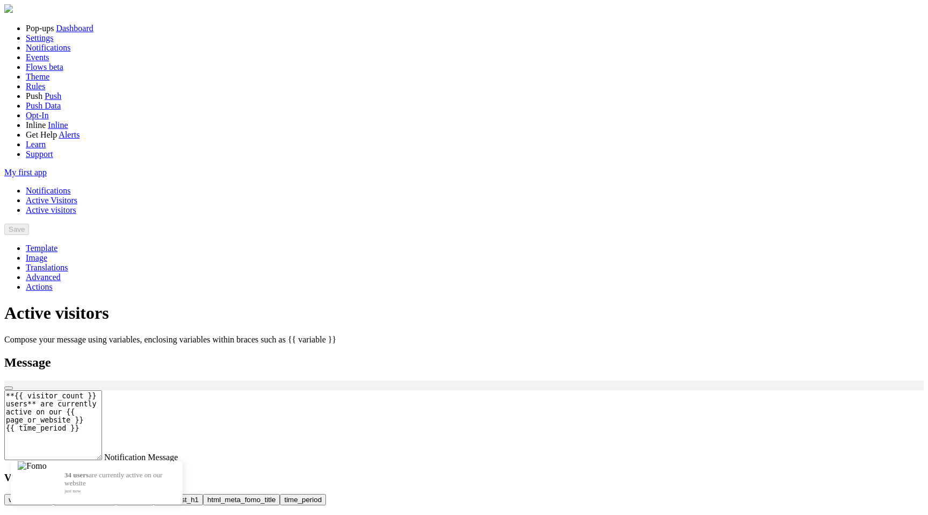
scroll to position [2, 0]
click at [44, 120] on link "Opt-In" at bounding box center [37, 115] width 23 height 9
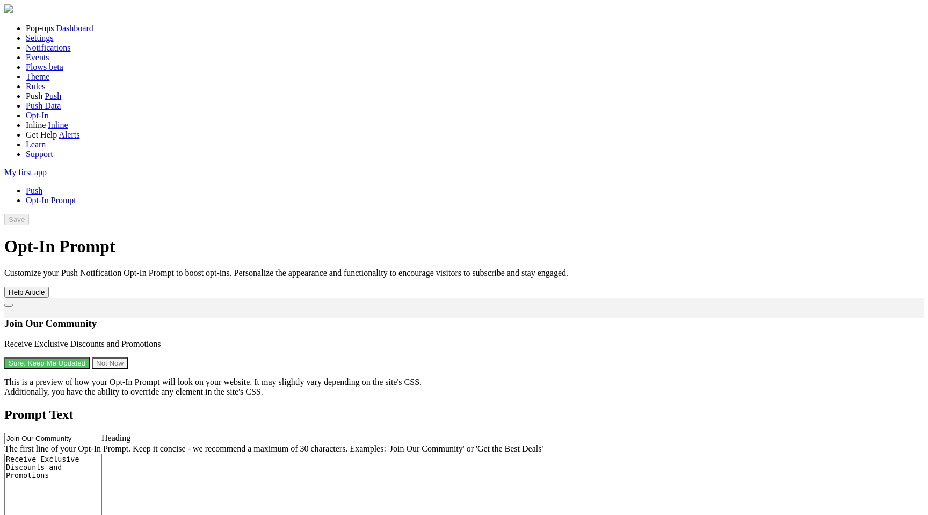
click at [49, 110] on span "Push Data" at bounding box center [43, 105] width 35 height 9
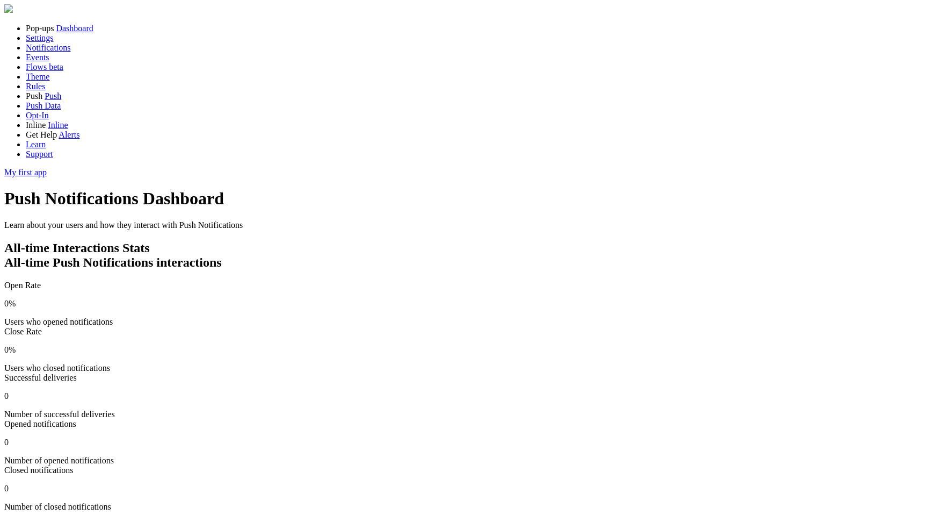
click at [49, 100] on link "Push" at bounding box center [53, 95] width 17 height 9
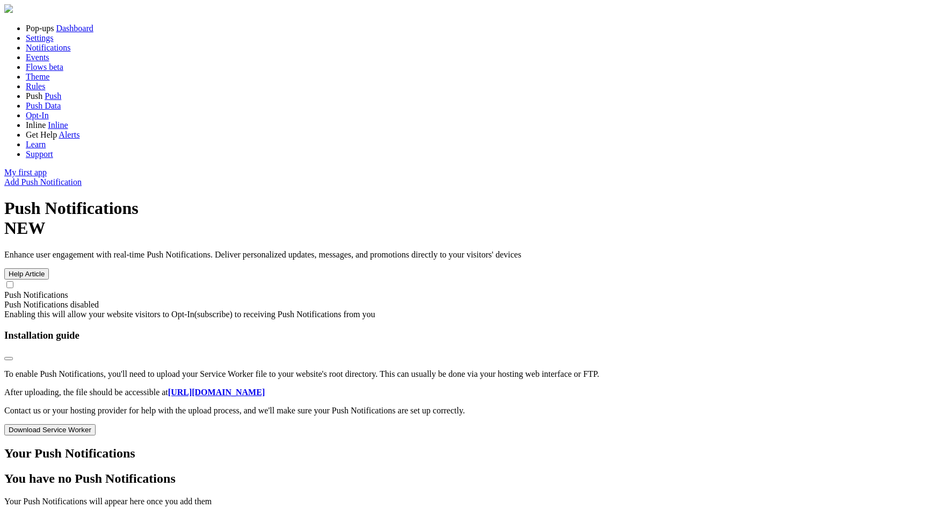
click at [45, 91] on span "Rules" at bounding box center [35, 86] width 19 height 9
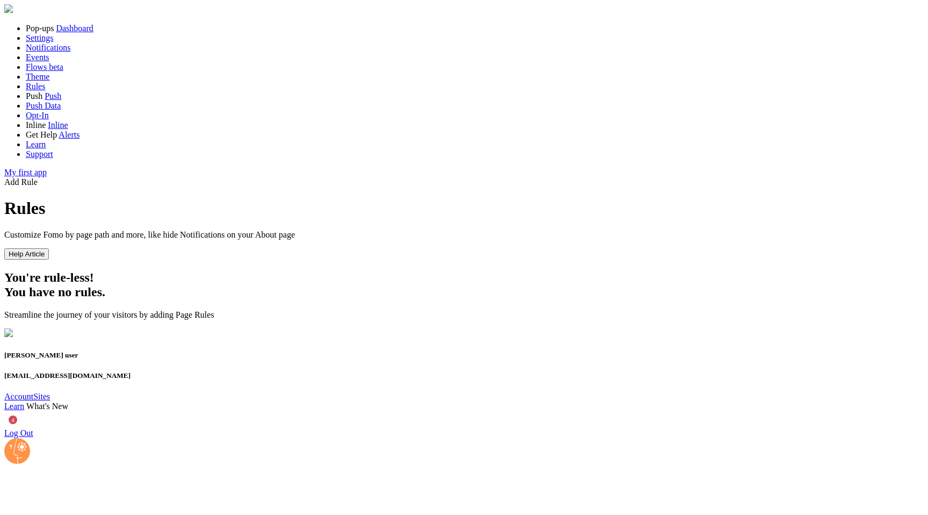
click at [49, 81] on link "Theme" at bounding box center [38, 76] width 24 height 9
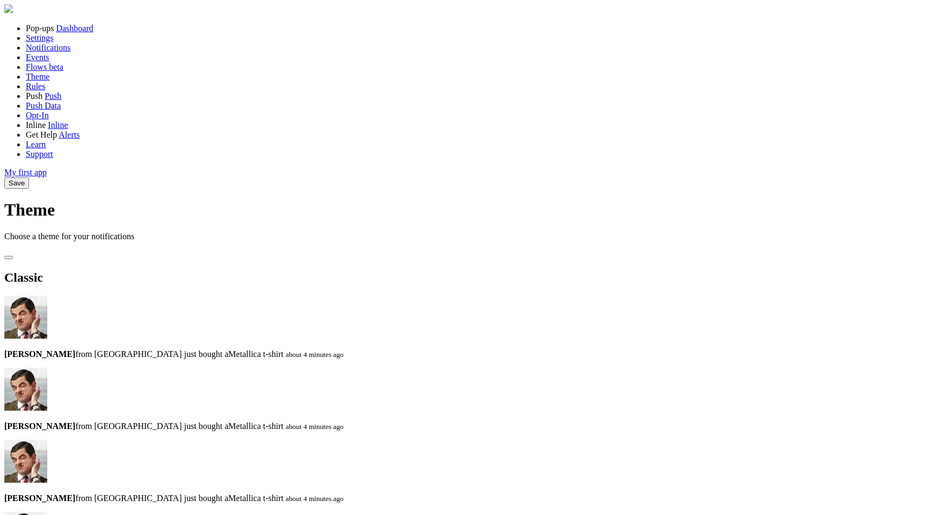
click at [35, 62] on span "Events" at bounding box center [38, 57] width 24 height 9
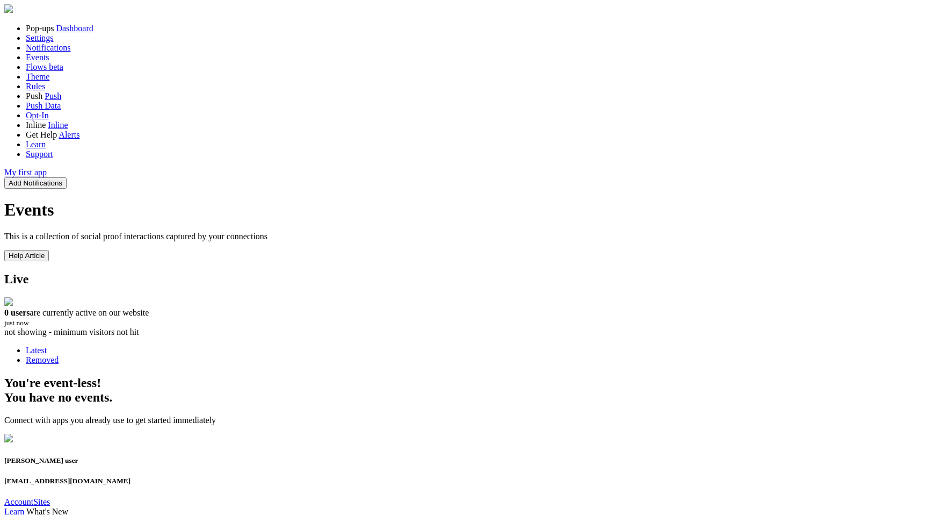
click at [48, 52] on span "Notifications" at bounding box center [48, 47] width 45 height 9
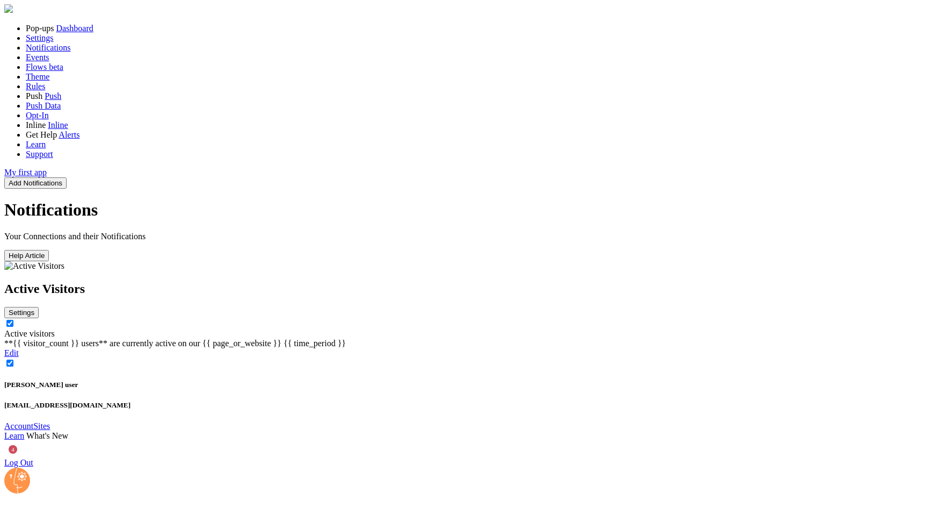
click at [43, 42] on span "Settings" at bounding box center [40, 37] width 28 height 9
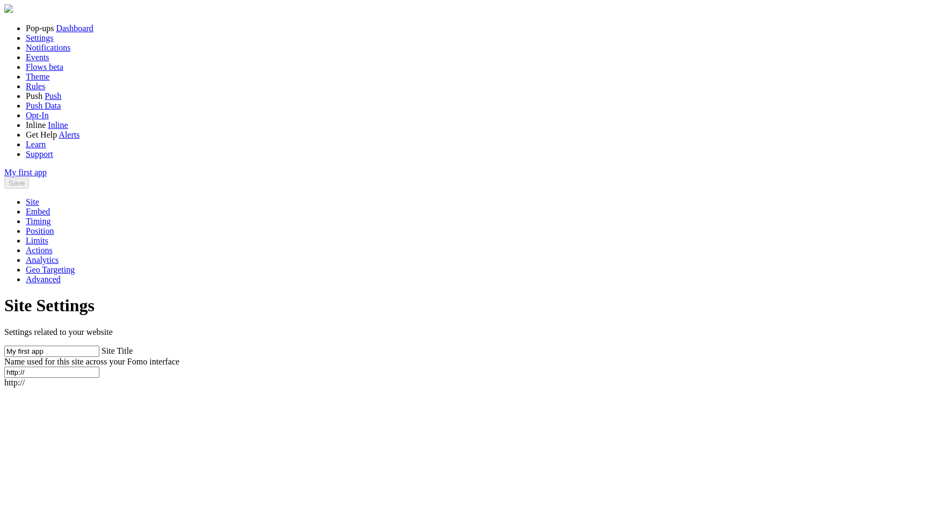
click at [56, 33] on span "Dashboard" at bounding box center [74, 28] width 37 height 9
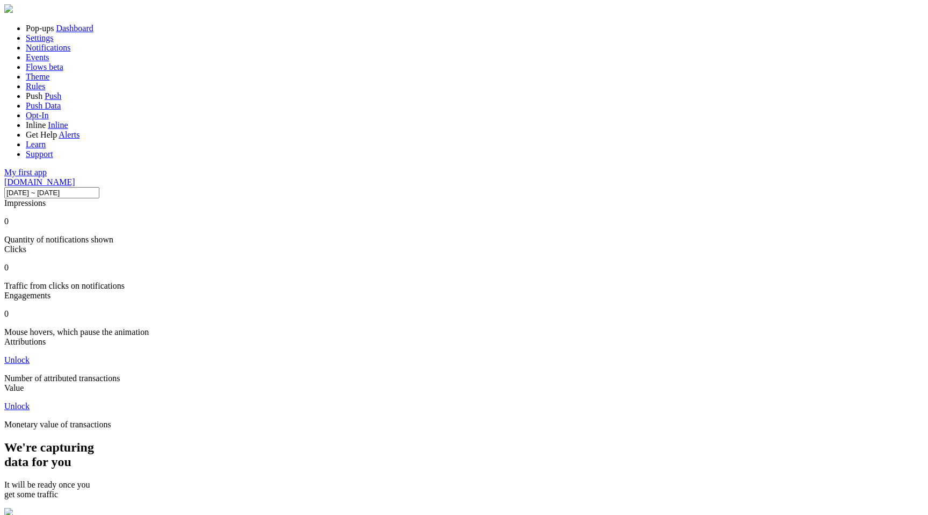
click at [54, 42] on link "Settings" at bounding box center [40, 37] width 28 height 9
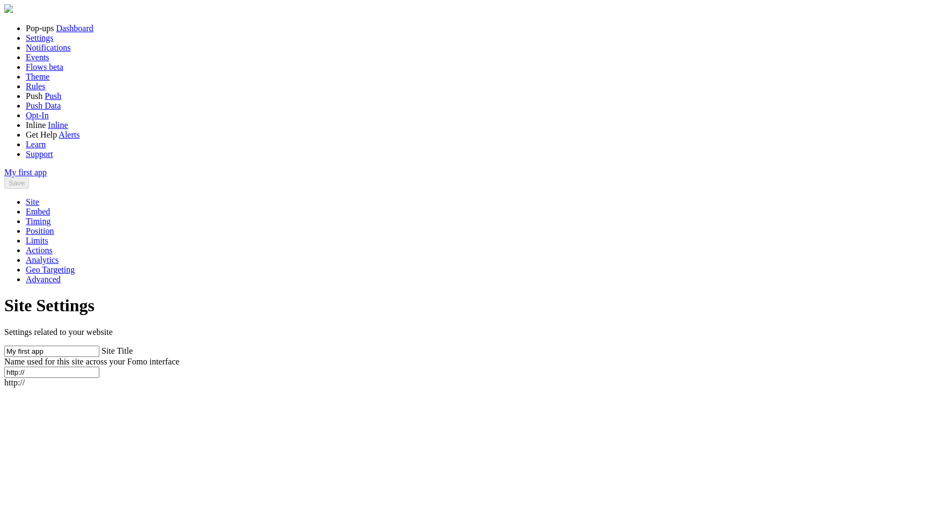
click at [50, 52] on span "Notifications" at bounding box center [48, 47] width 45 height 9
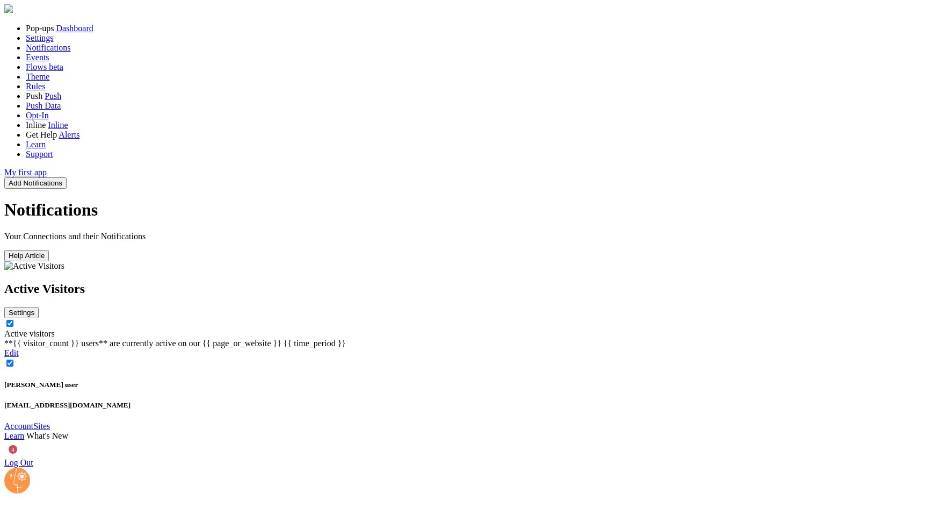
click at [39, 307] on button "Settings" at bounding box center [21, 312] width 34 height 11
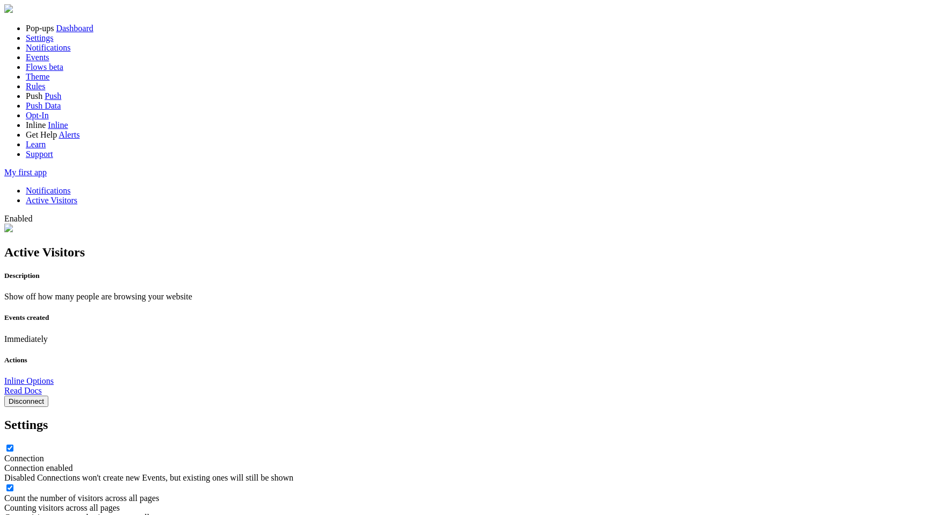
drag, startPoint x: 528, startPoint y: 314, endPoint x: 286, endPoint y: 305, distance: 241.9
type input "1"
type input "5"
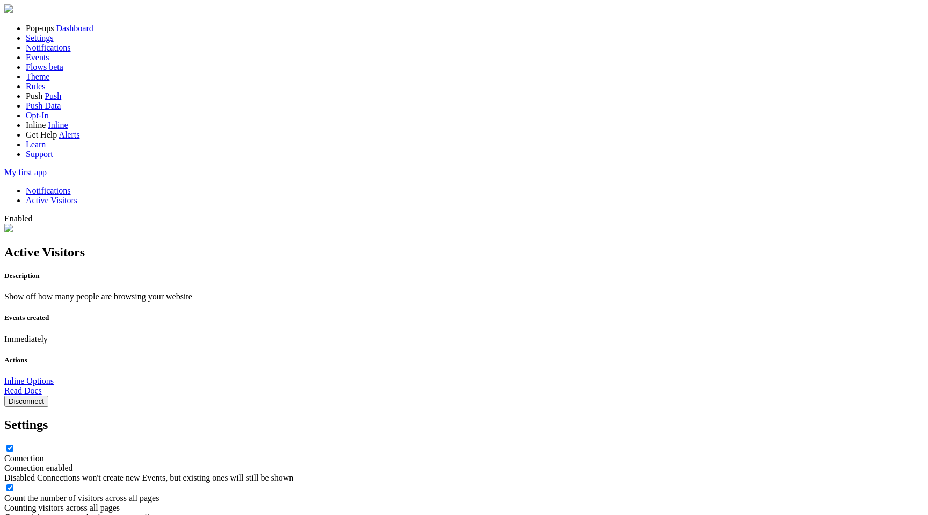
drag, startPoint x: 532, startPoint y: 254, endPoint x: 324, endPoint y: 251, distance: 207.9
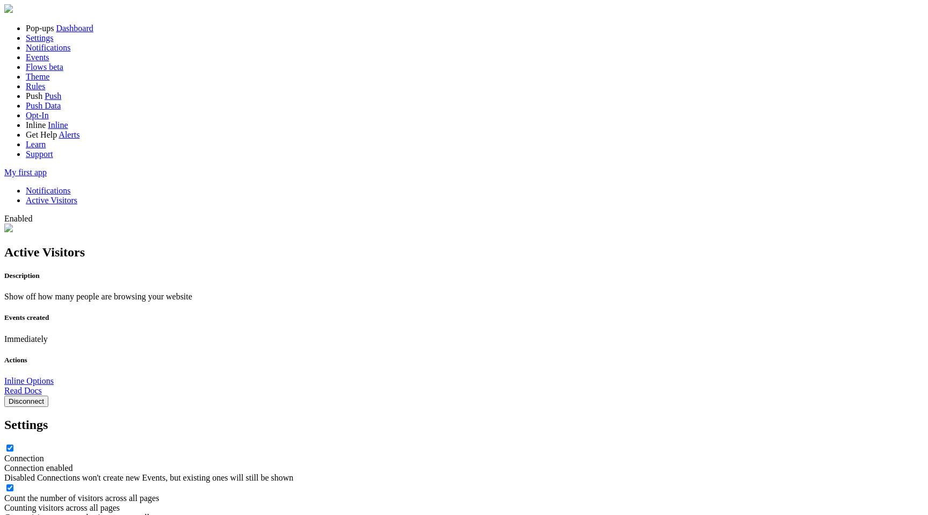
type input "1"
click at [900, 214] on div "Enabled" at bounding box center [464, 219] width 920 height 10
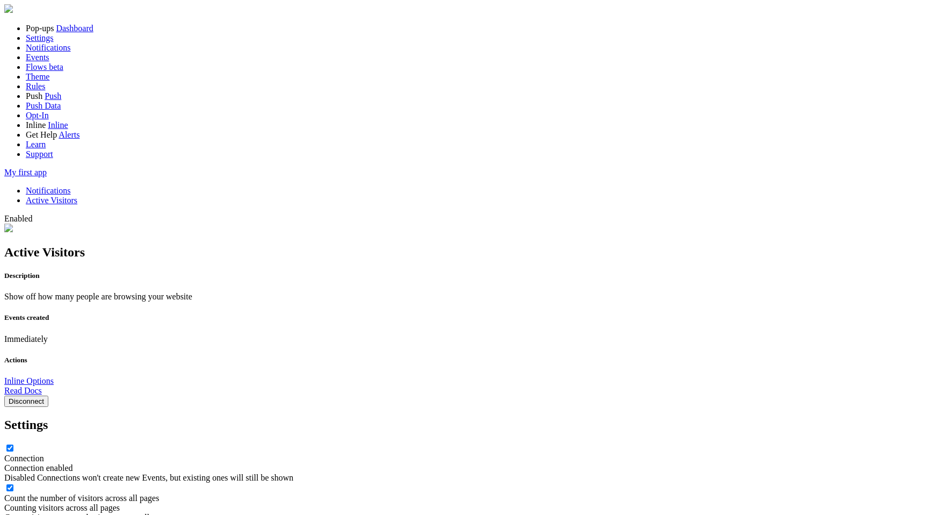
click at [900, 214] on div "Enabled" at bounding box center [464, 219] width 920 height 10
drag, startPoint x: 900, startPoint y: 16, endPoint x: 884, endPoint y: 24, distance: 18.5
click at [900, 214] on div "Enabled" at bounding box center [464, 219] width 920 height 10
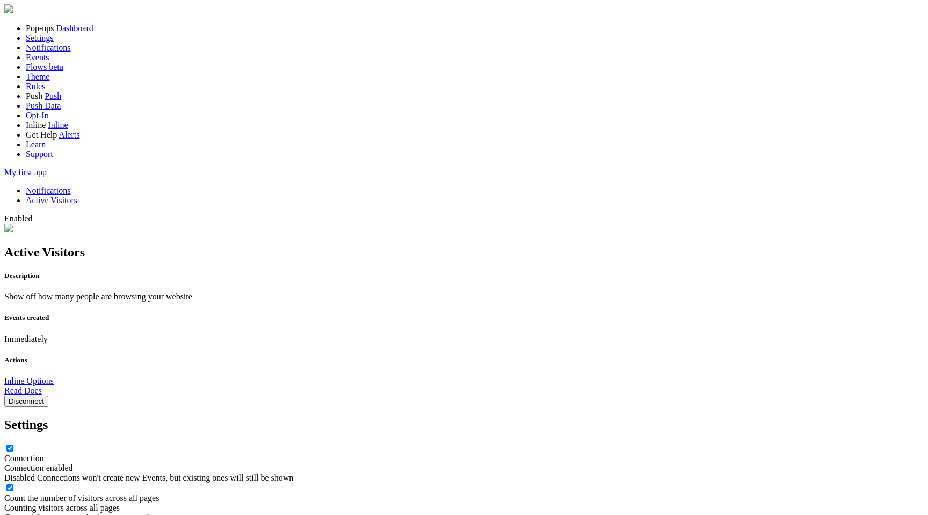
click at [13, 8] on img at bounding box center [8, 8] width 9 height 9
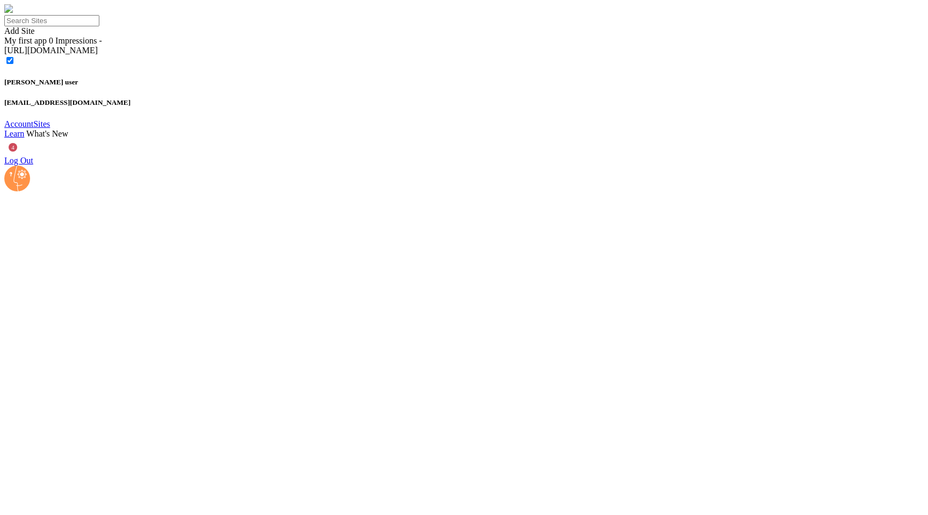
click at [47, 45] on span "My first app" at bounding box center [25, 40] width 42 height 9
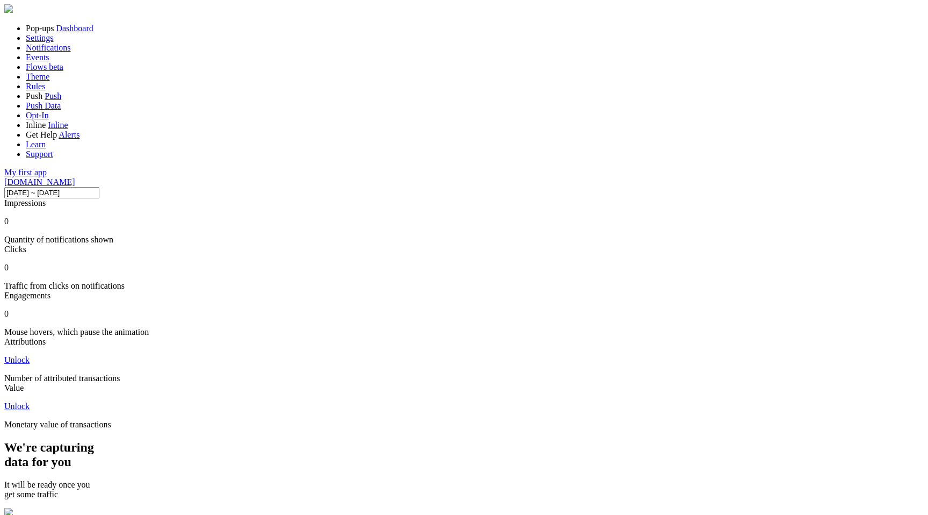
click at [50, 130] on li "Inline Inline" at bounding box center [475, 125] width 898 height 10
click at [48, 129] on span "Inline" at bounding box center [58, 124] width 20 height 9
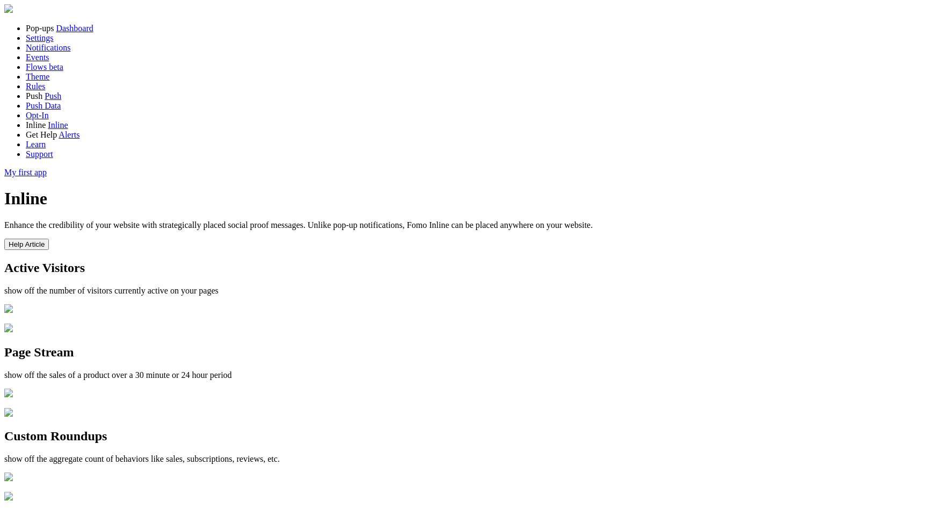
click at [13, 323] on img at bounding box center [8, 327] width 9 height 9
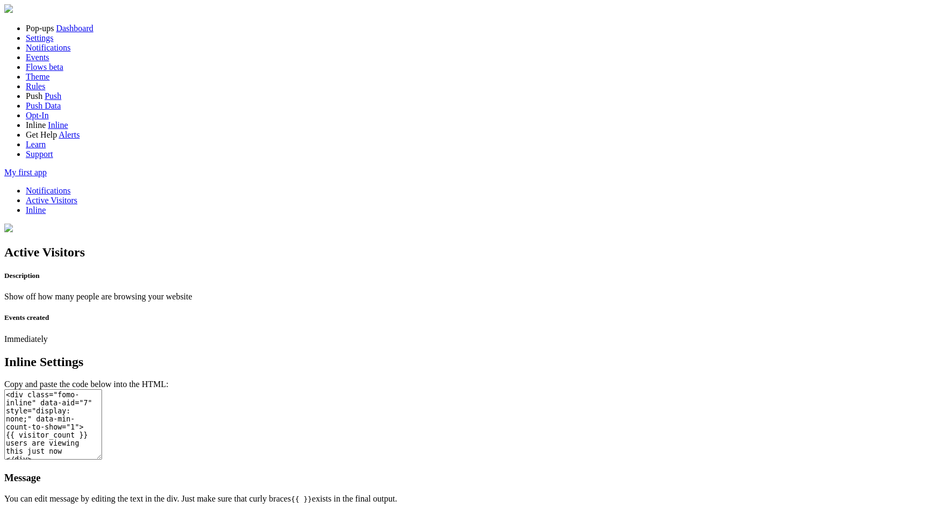
click at [68, 129] on link "Inline" at bounding box center [58, 124] width 20 height 9
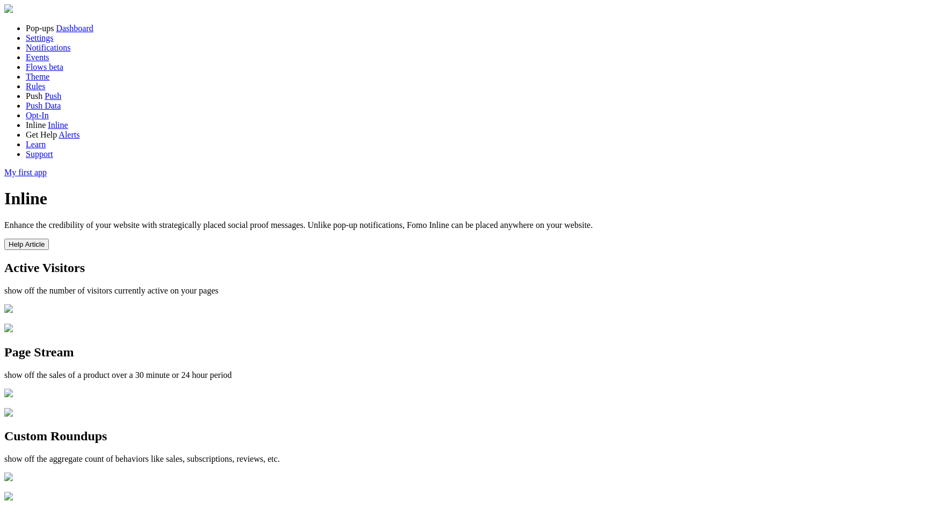
click at [59, 139] on span "Alerts" at bounding box center [69, 134] width 21 height 9
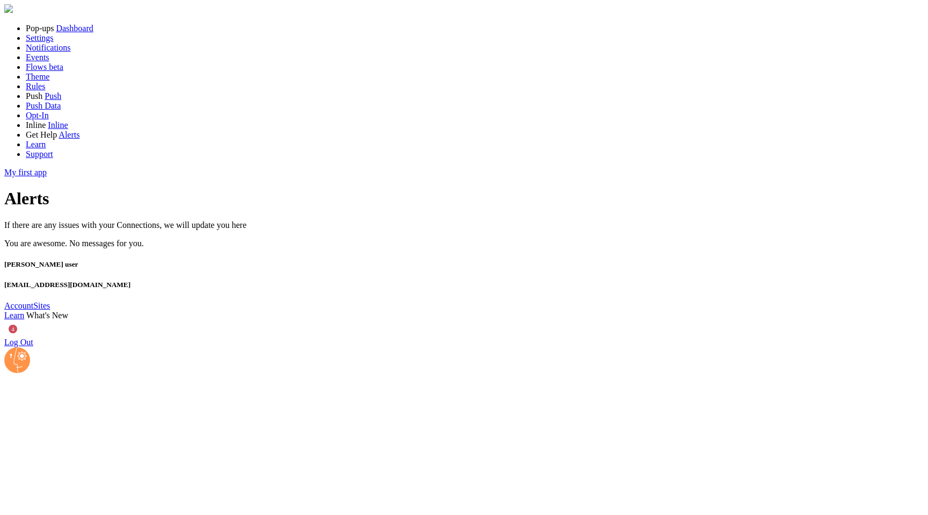
click at [47, 177] on span "My first app" at bounding box center [25, 172] width 42 height 9
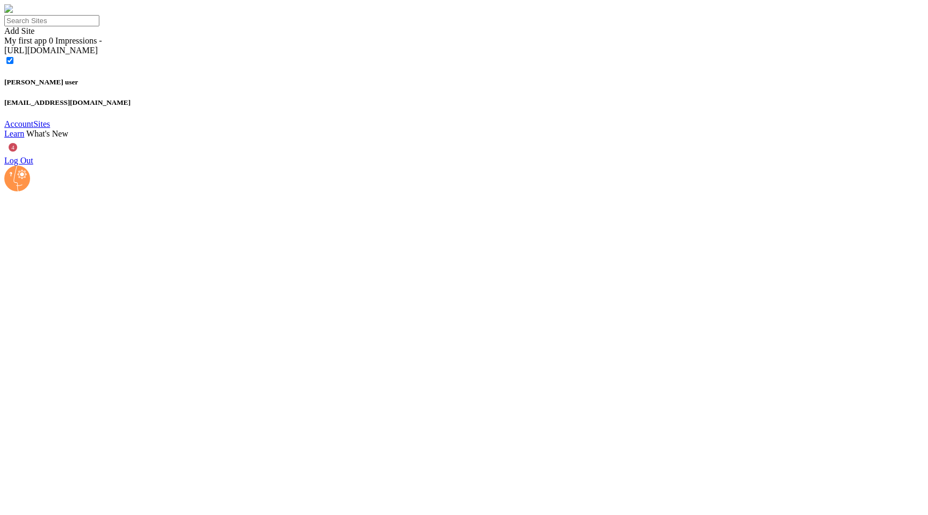
click at [393, 66] on div "My first app 0 Impressions - [URL][DOMAIN_NAME]" at bounding box center [464, 51] width 920 height 30
click at [356, 46] on div "My first app 0 Impressions -" at bounding box center [464, 41] width 920 height 10
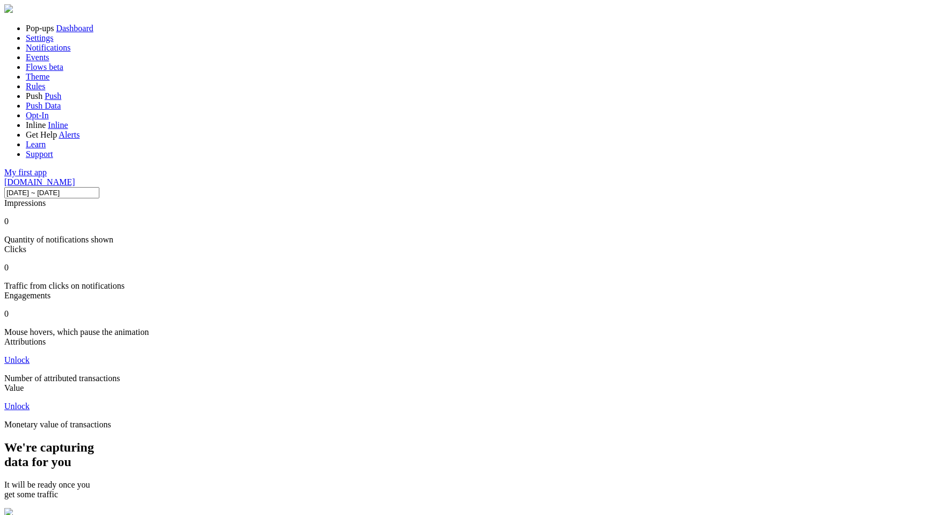
click at [13, 13] on img at bounding box center [8, 8] width 9 height 9
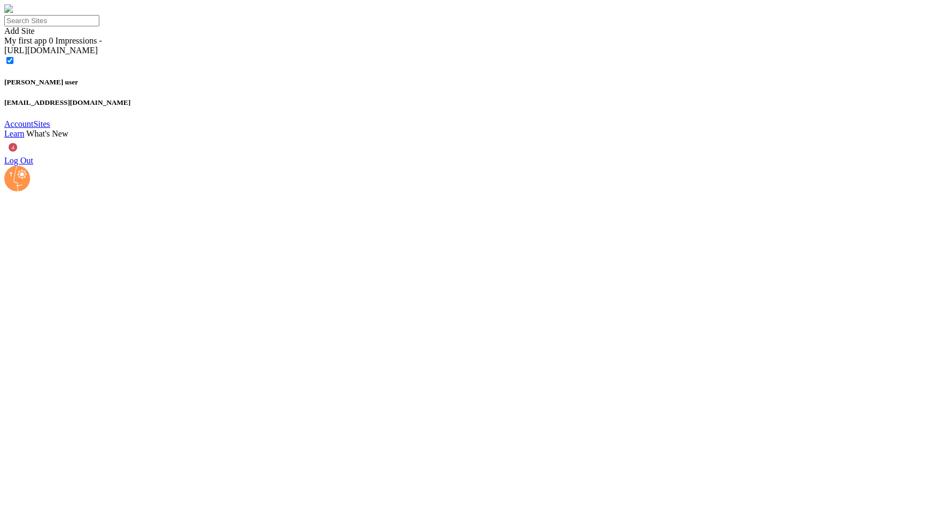
click at [13, 13] on img at bounding box center [8, 8] width 9 height 9
click at [47, 45] on span "My first app" at bounding box center [25, 40] width 42 height 9
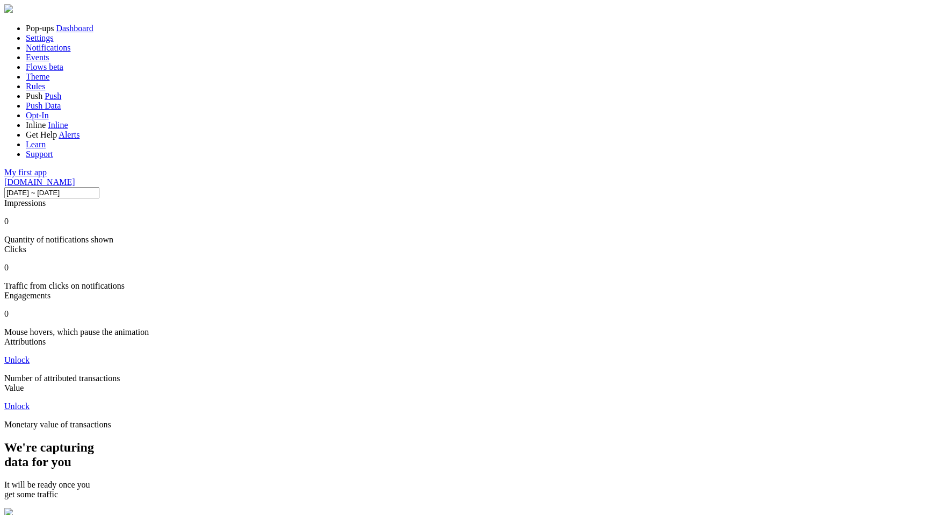
click at [54, 42] on link "Settings" at bounding box center [40, 37] width 28 height 9
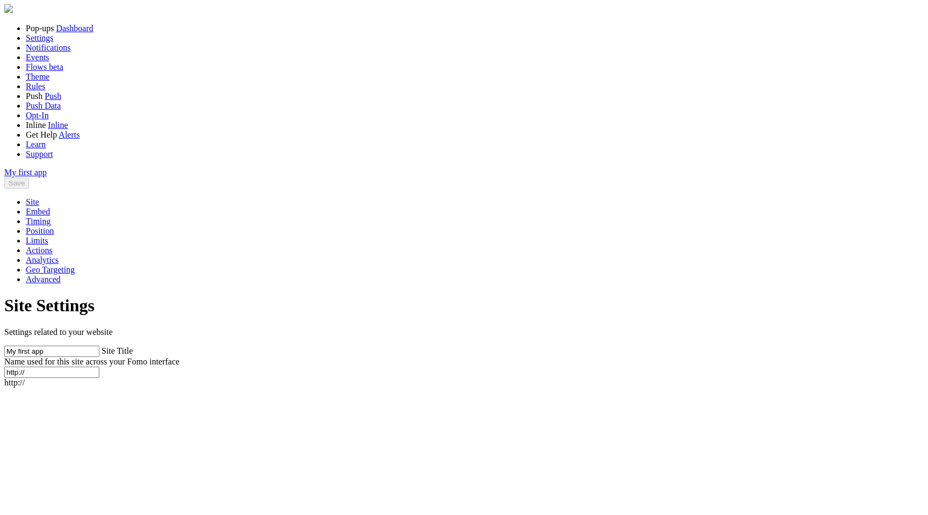
click at [64, 52] on span "Notifications" at bounding box center [48, 47] width 45 height 9
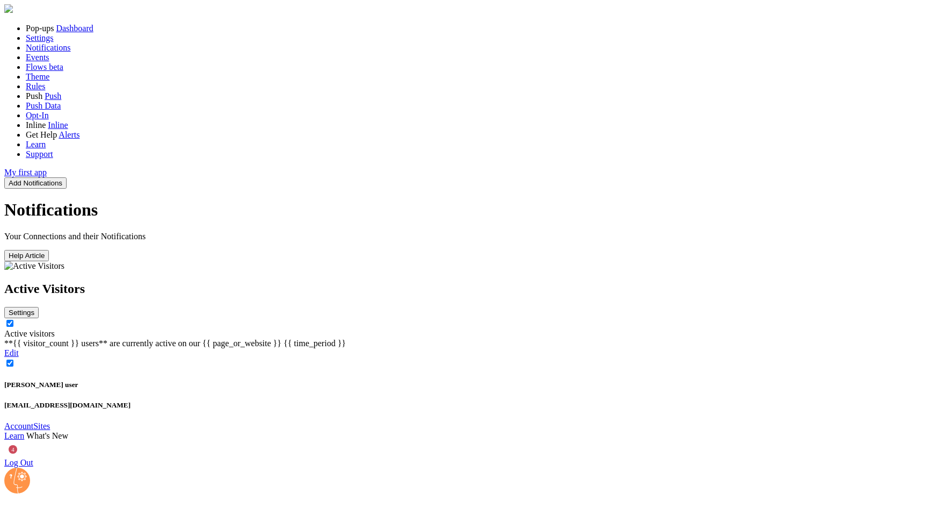
click at [40, 62] on span "Events" at bounding box center [38, 57] width 24 height 9
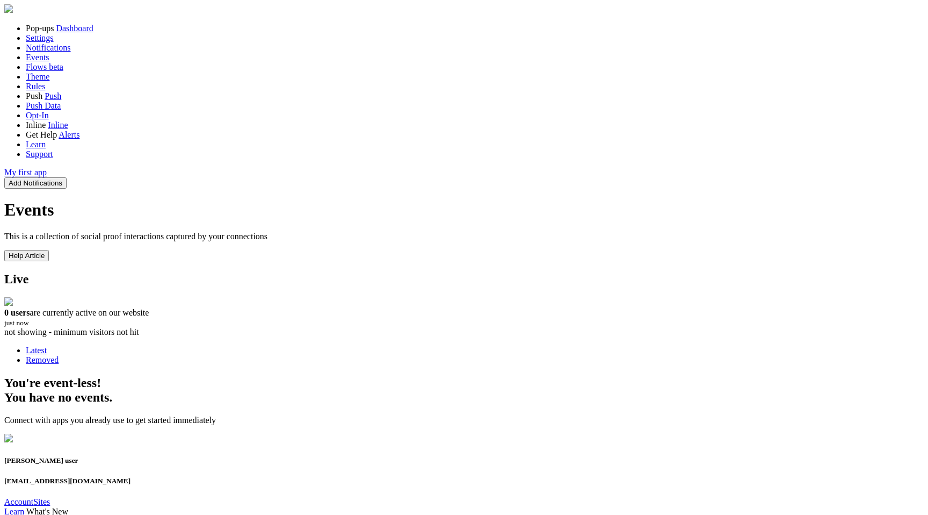
click at [37, 71] on span "Flows" at bounding box center [36, 66] width 21 height 9
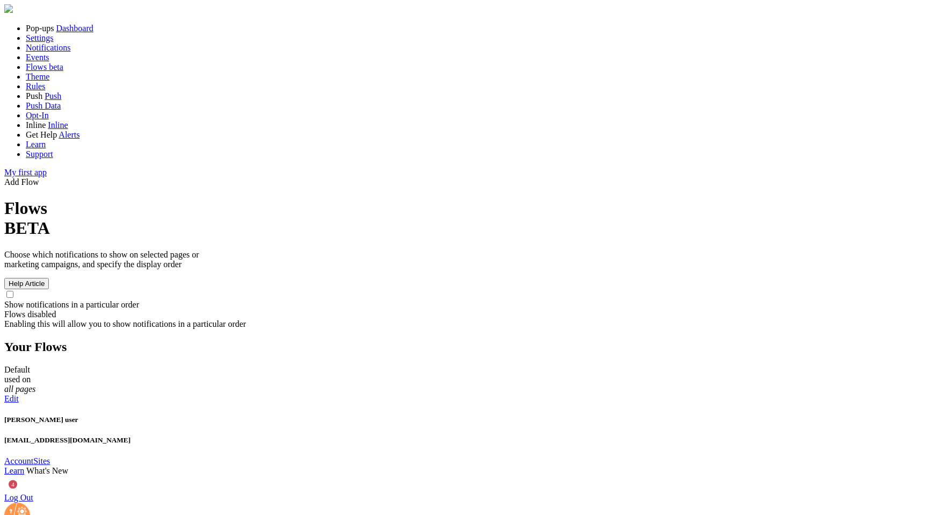
click at [37, 62] on span "Events" at bounding box center [38, 57] width 24 height 9
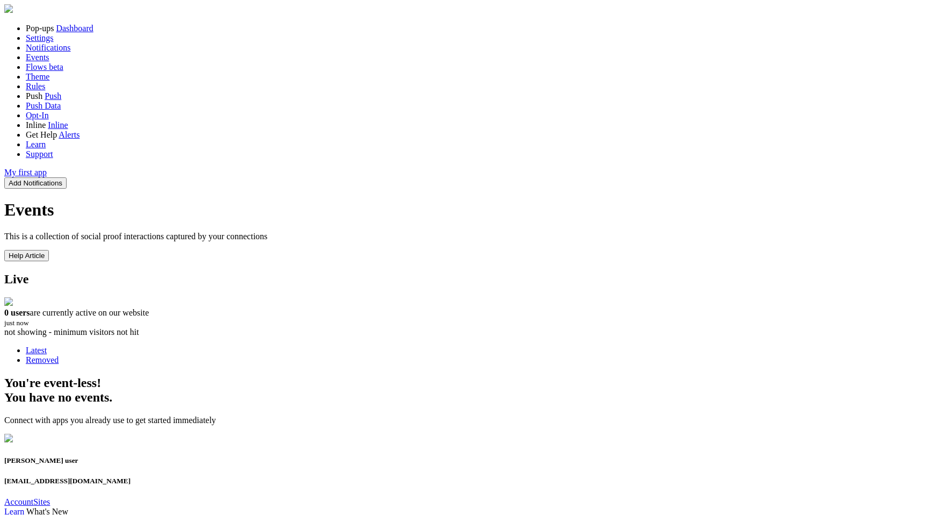
click at [35, 71] on span "Flows" at bounding box center [36, 66] width 21 height 9
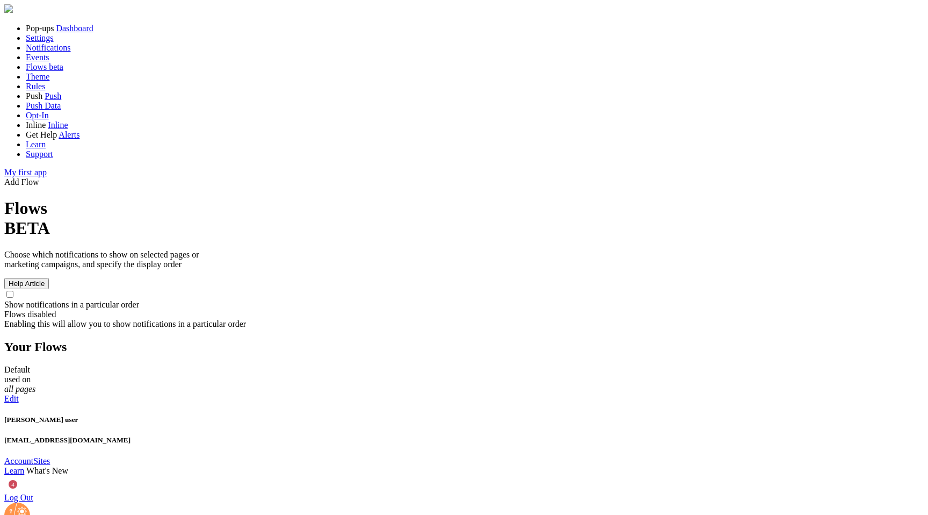
click at [45, 91] on span "Rules" at bounding box center [35, 86] width 19 height 9
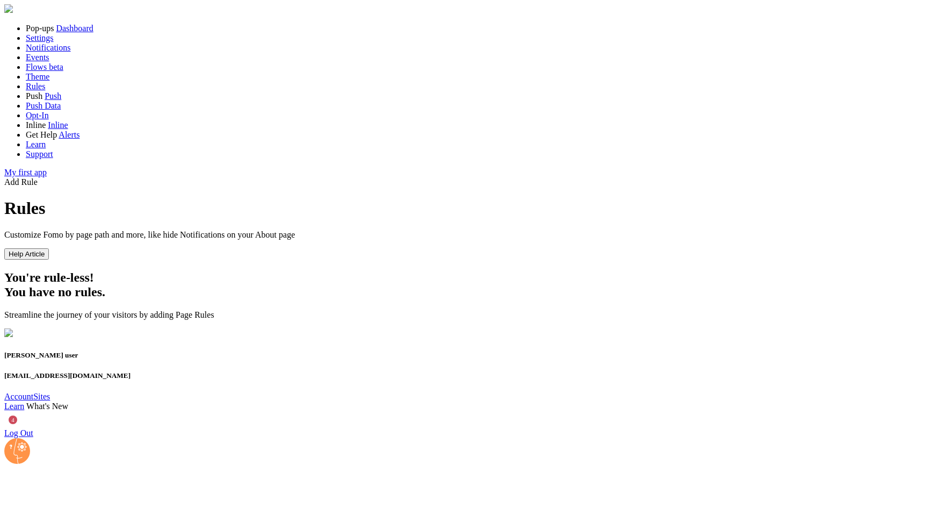
click at [72, 33] on link "Dashboard" at bounding box center [74, 28] width 37 height 9
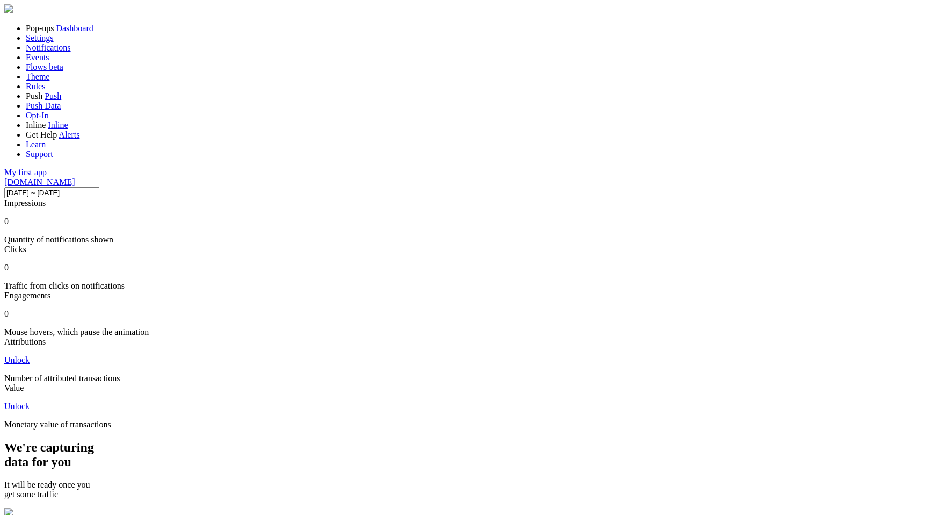
click at [75, 177] on span at bounding box center [75, 181] width 0 height 9
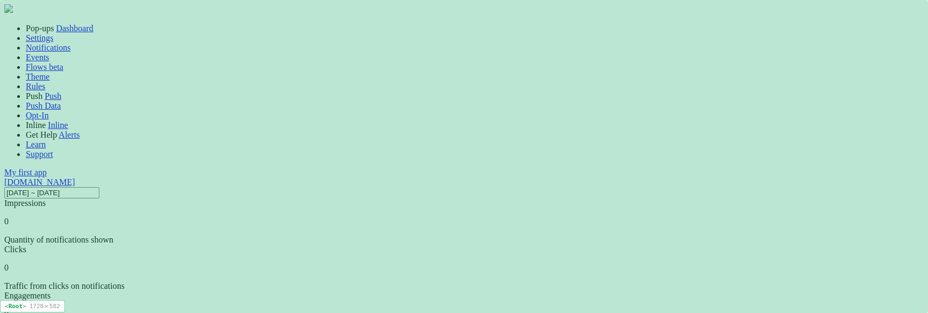
click at [240, 12] on div at bounding box center [464, 9] width 920 height 11
